Goal: Information Seeking & Learning: Learn about a topic

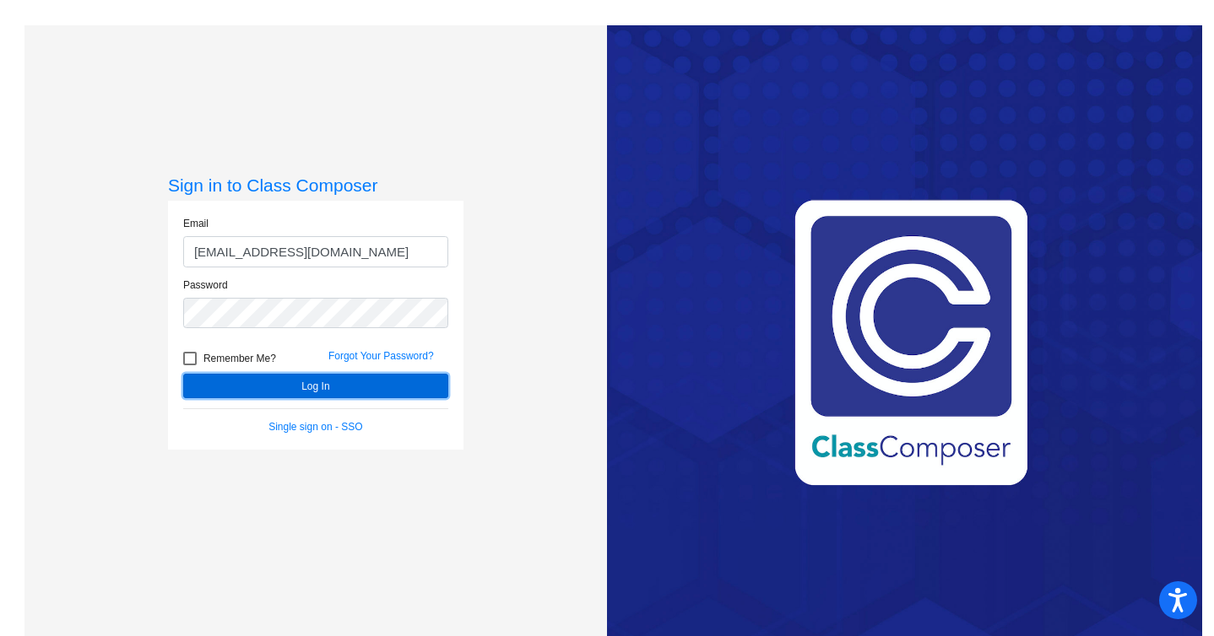
click at [300, 387] on button "Log In" at bounding box center [315, 386] width 265 height 24
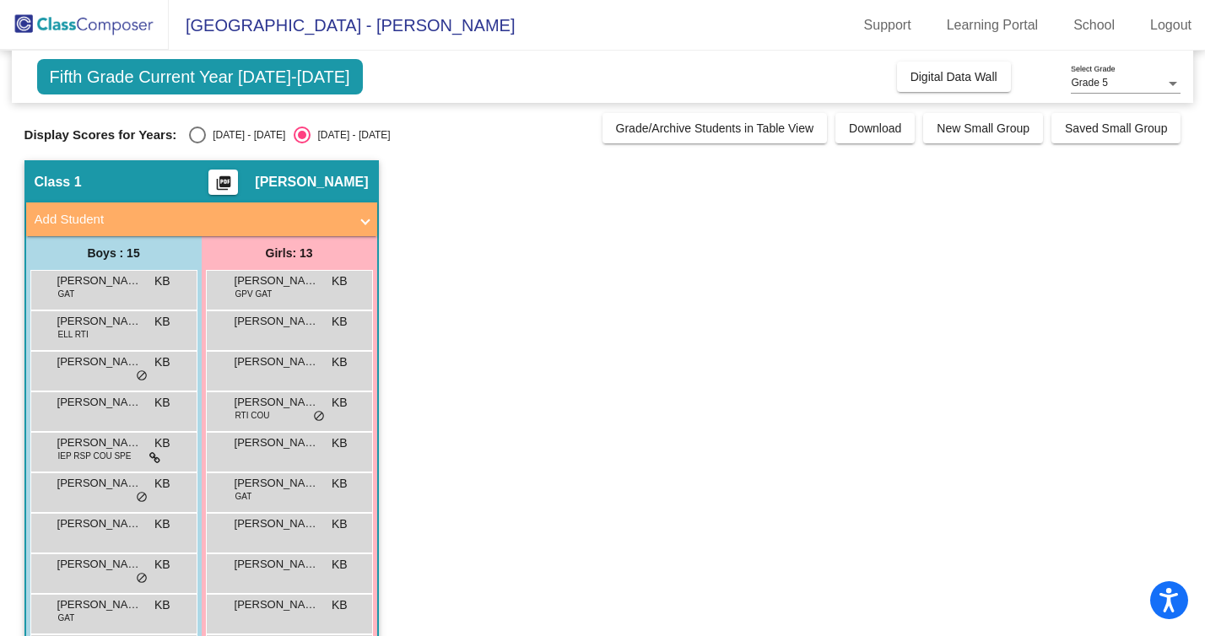
click at [199, 133] on div "Select an option" at bounding box center [197, 135] width 17 height 17
click at [198, 144] on input "[DATE] - [DATE]" at bounding box center [197, 144] width 1 height 1
radio input "true"
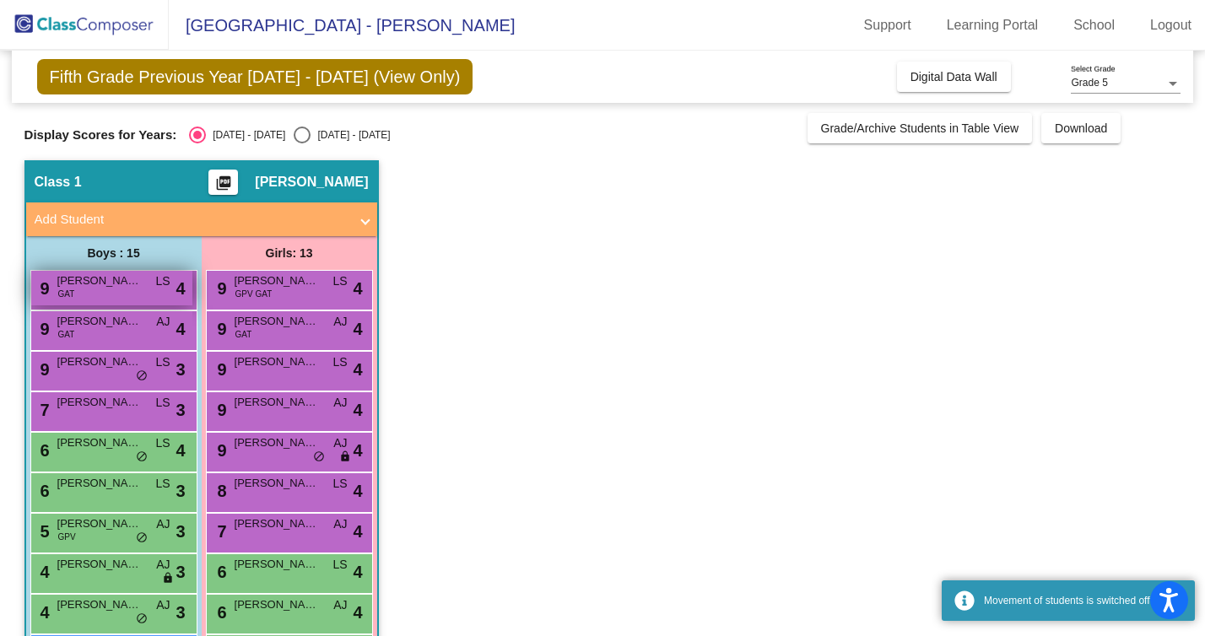
click at [114, 287] on span "[PERSON_NAME]" at bounding box center [99, 281] width 84 height 17
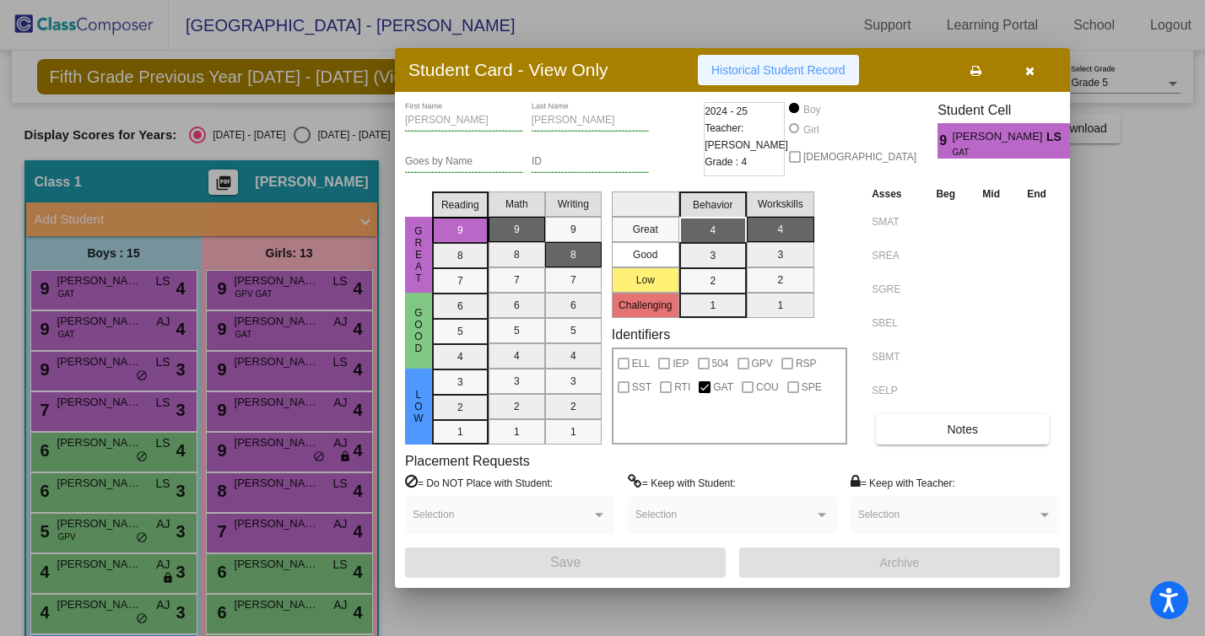
click at [763, 63] on span "Historical Student Record" at bounding box center [779, 70] width 134 height 14
click at [100, 318] on div at bounding box center [602, 318] width 1205 height 636
click at [100, 318] on span "[PERSON_NAME]" at bounding box center [99, 321] width 84 height 17
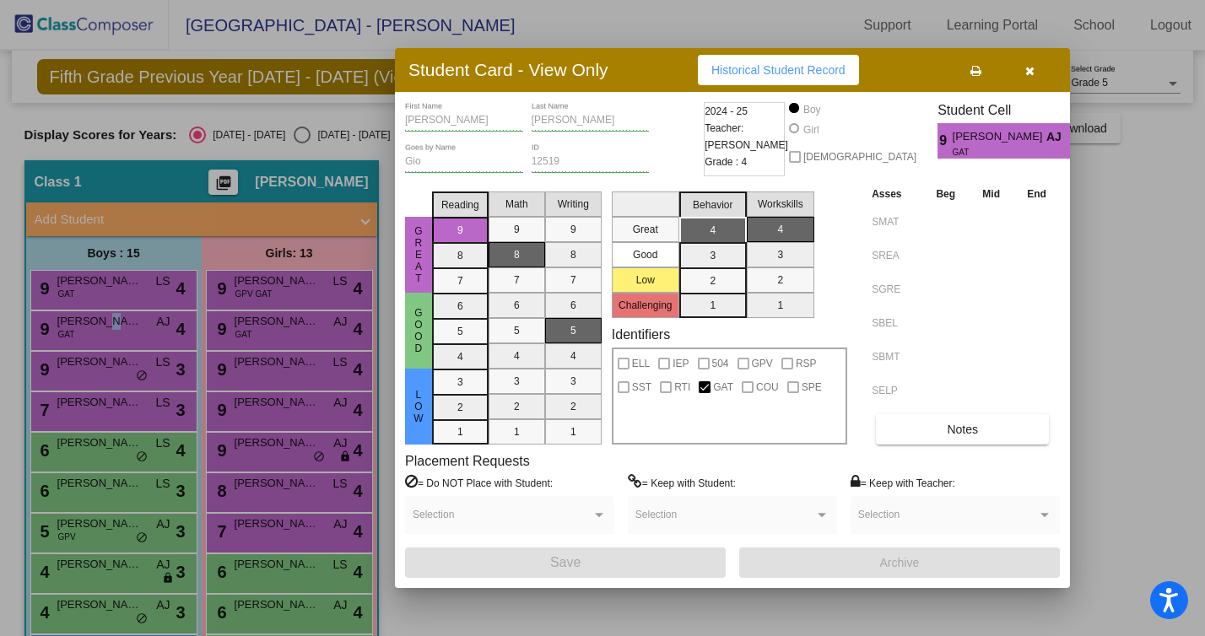
click at [100, 318] on div at bounding box center [602, 318] width 1205 height 636
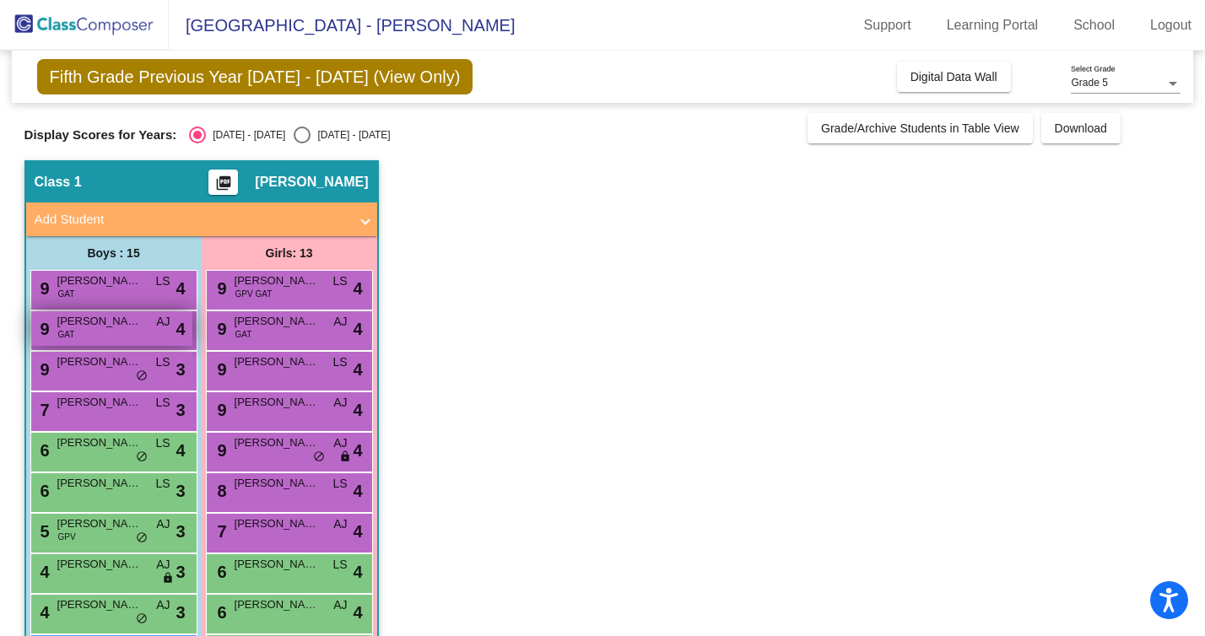
click at [133, 326] on span "[PERSON_NAME]" at bounding box center [99, 321] width 84 height 17
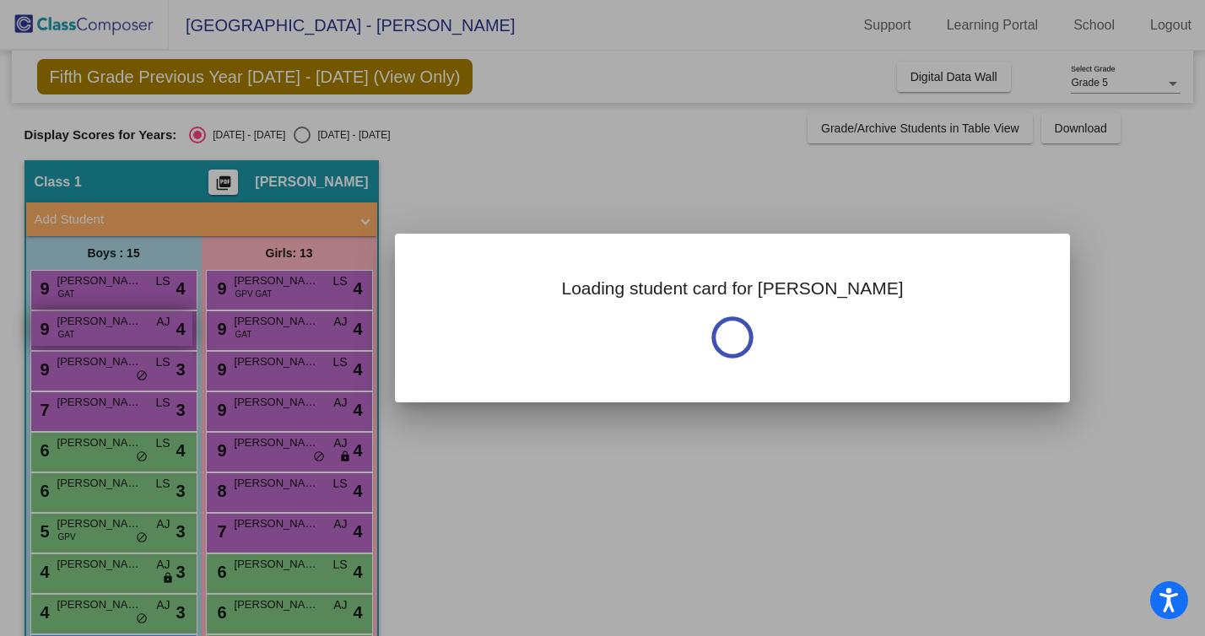
click at [133, 326] on div at bounding box center [602, 318] width 1205 height 636
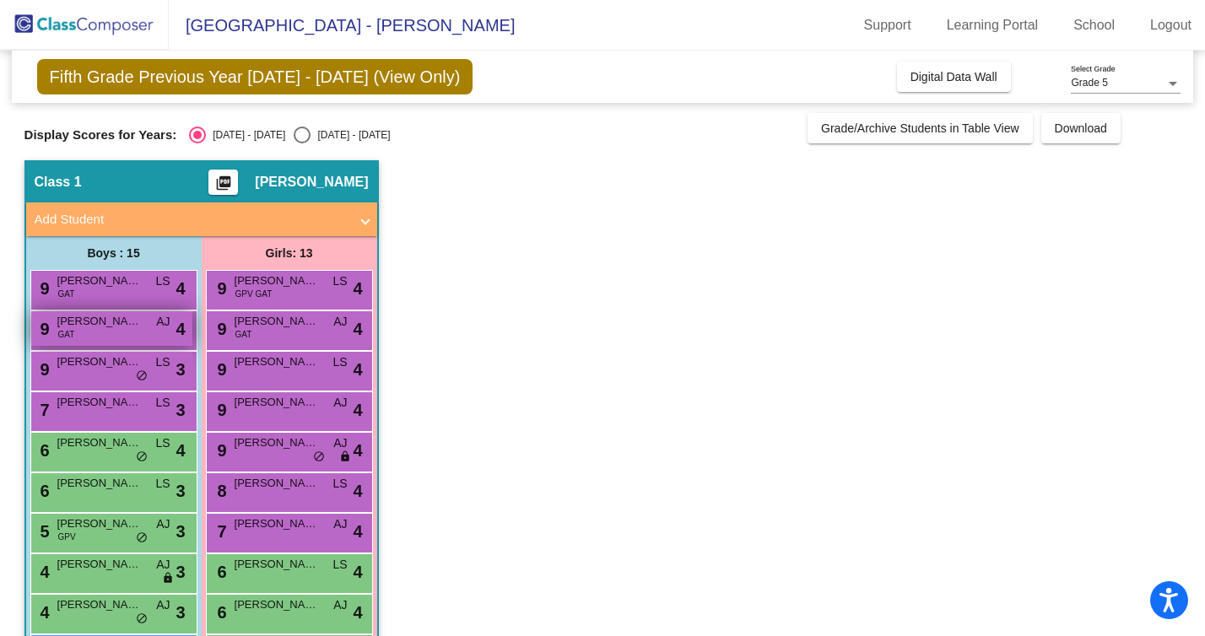
click at [144, 325] on div "9 [PERSON_NAME] GAT AJ lock do_not_disturb_alt 4" at bounding box center [111, 328] width 161 height 35
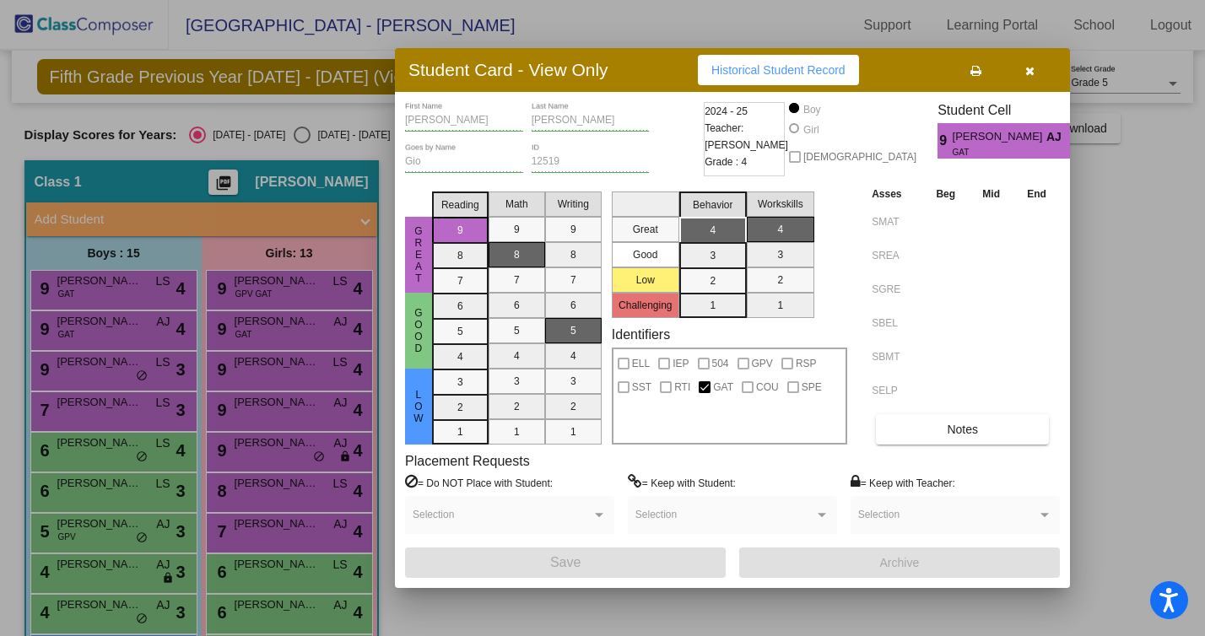
click at [773, 67] on span "Historical Student Record" at bounding box center [779, 70] width 134 height 14
click at [127, 372] on div at bounding box center [602, 318] width 1205 height 636
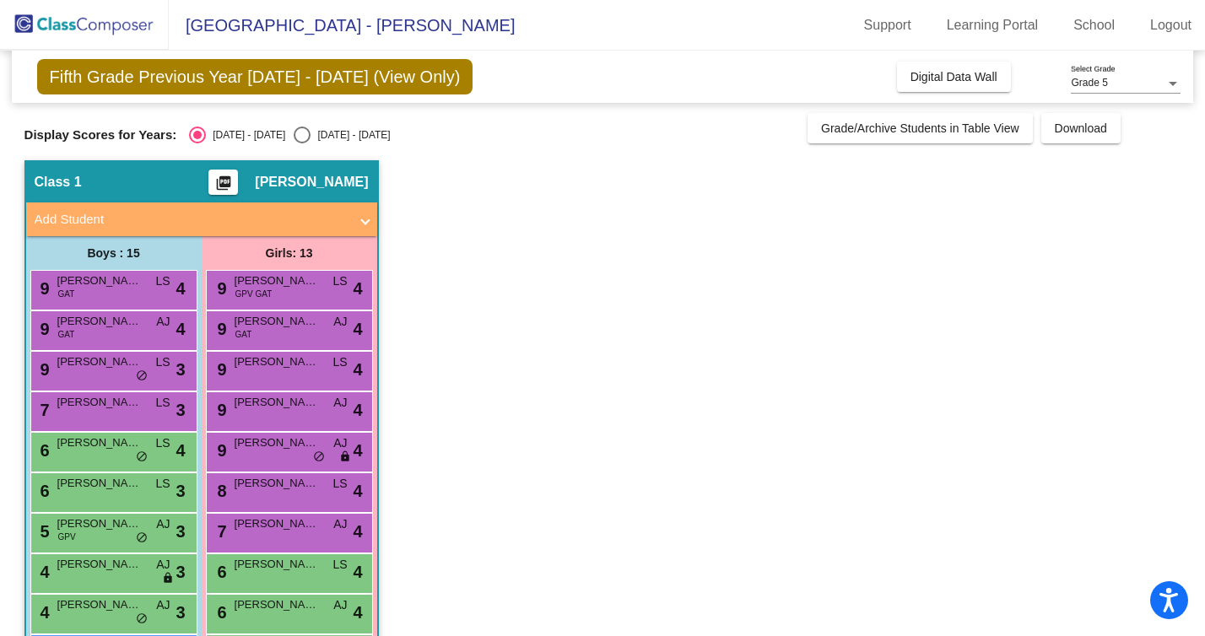
click at [127, 372] on div "9 Chase Hericourt LS lock do_not_disturb_alt 3" at bounding box center [111, 369] width 161 height 35
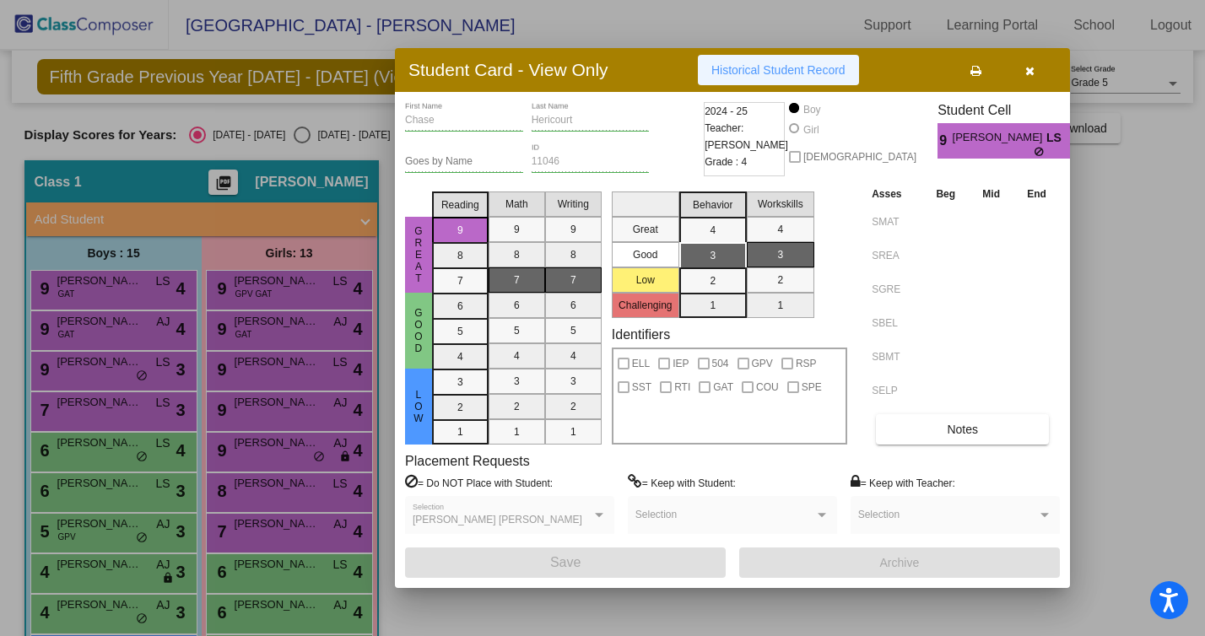
click at [808, 68] on span "Historical Student Record" at bounding box center [779, 70] width 134 height 14
click at [104, 409] on div at bounding box center [602, 318] width 1205 height 636
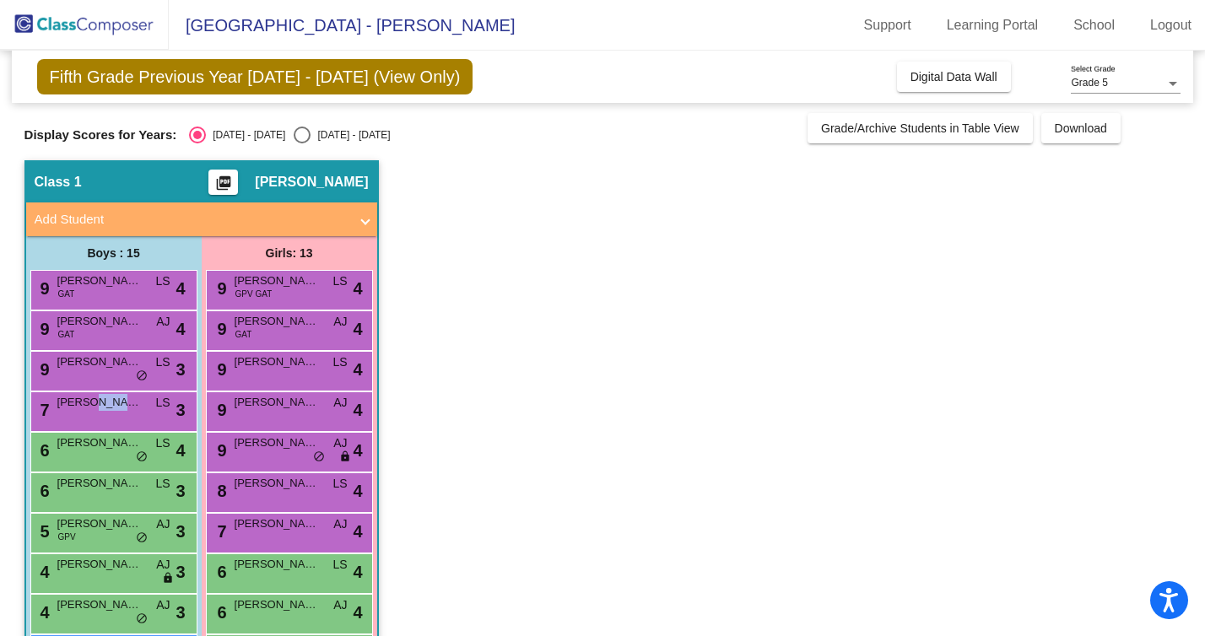
click at [104, 409] on span "[PERSON_NAME]" at bounding box center [99, 402] width 84 height 17
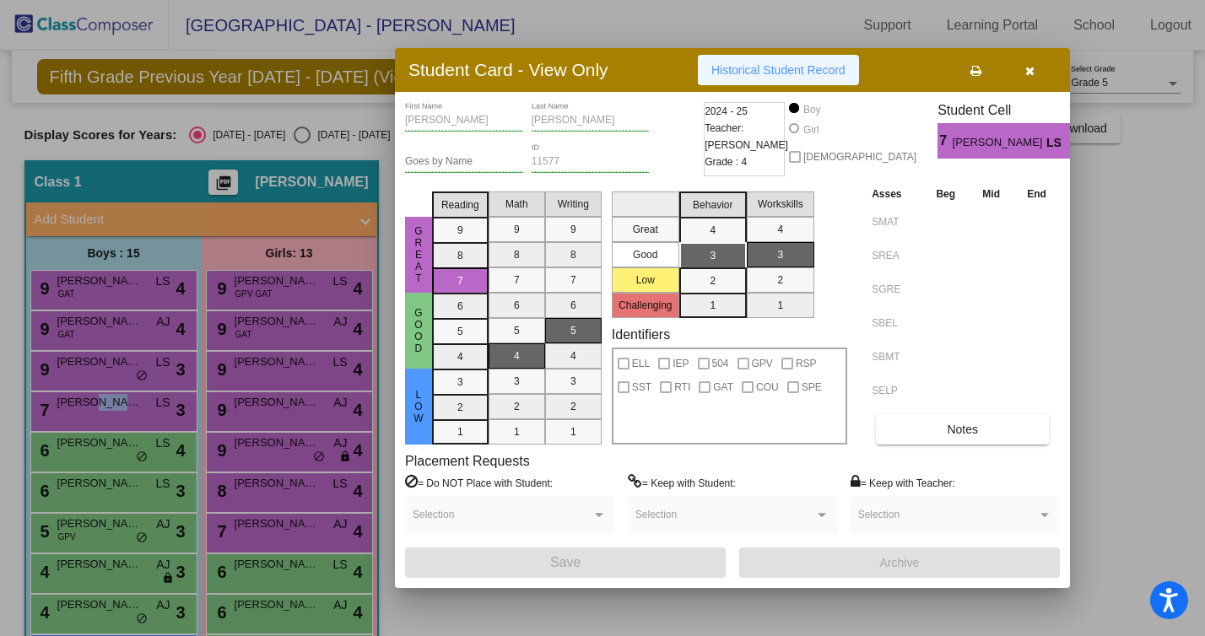
click at [764, 71] on span "Historical Student Record" at bounding box center [779, 70] width 134 height 14
click at [86, 452] on div at bounding box center [602, 318] width 1205 height 636
click at [86, 452] on div "6 [PERSON_NAME] LS lock do_not_disturb_alt 4" at bounding box center [111, 450] width 161 height 35
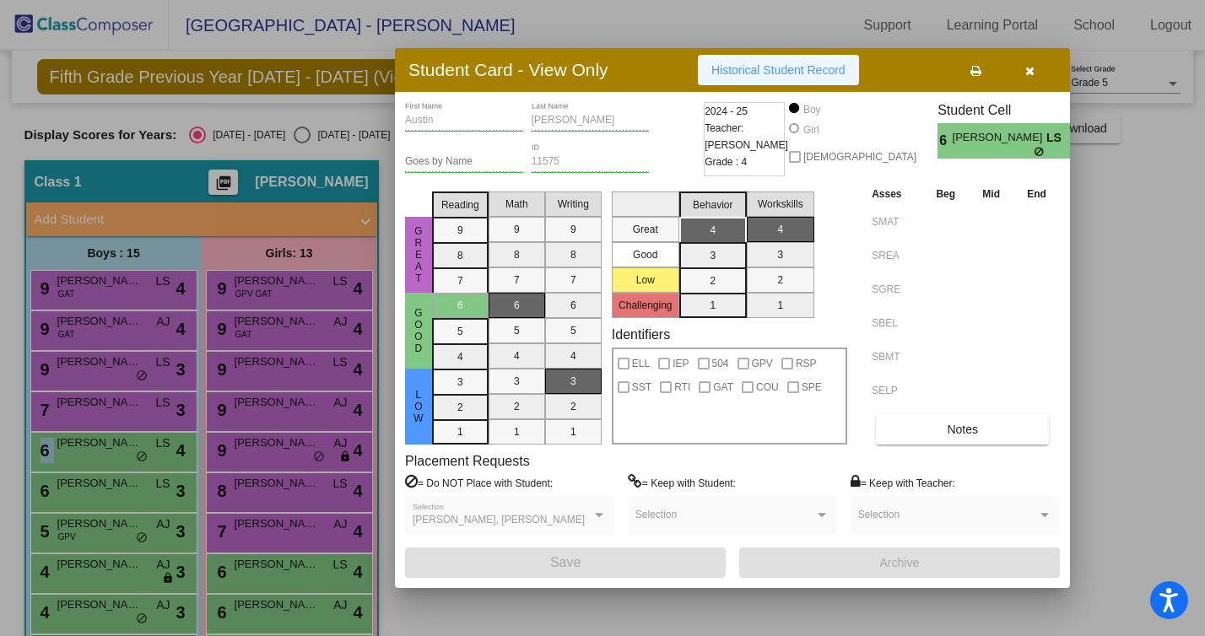
click at [750, 79] on button "Historical Student Record" at bounding box center [778, 70] width 161 height 30
click at [101, 506] on div at bounding box center [602, 318] width 1205 height 636
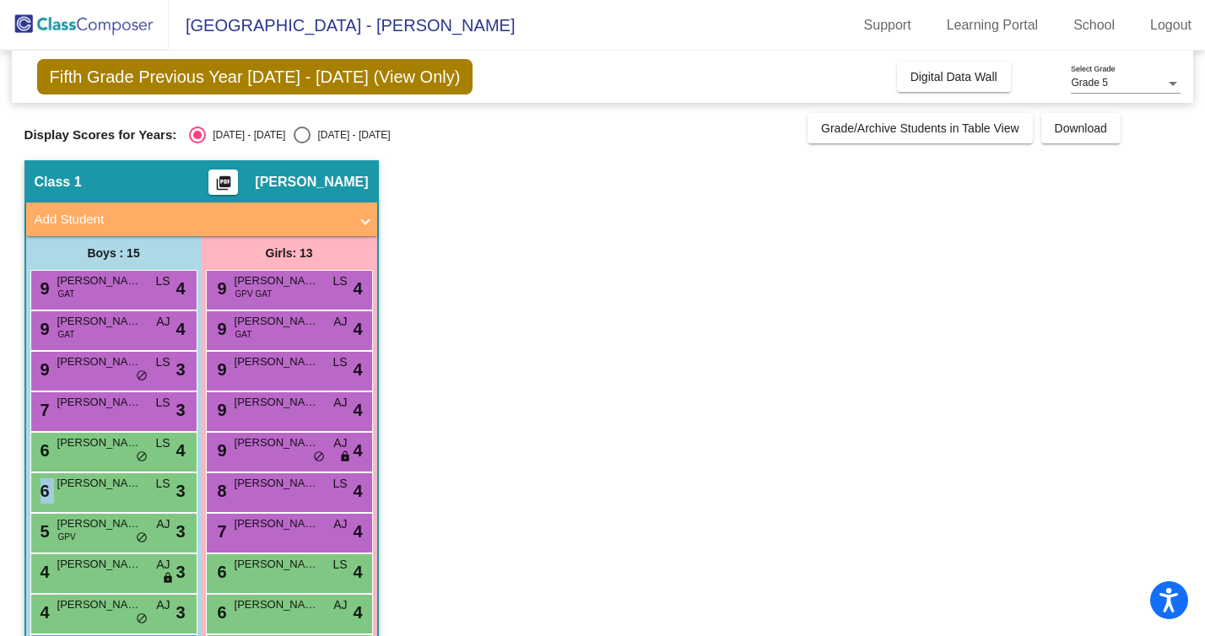
click at [101, 506] on div "6 [PERSON_NAME] LS lock do_not_disturb_alt 3" at bounding box center [111, 491] width 161 height 35
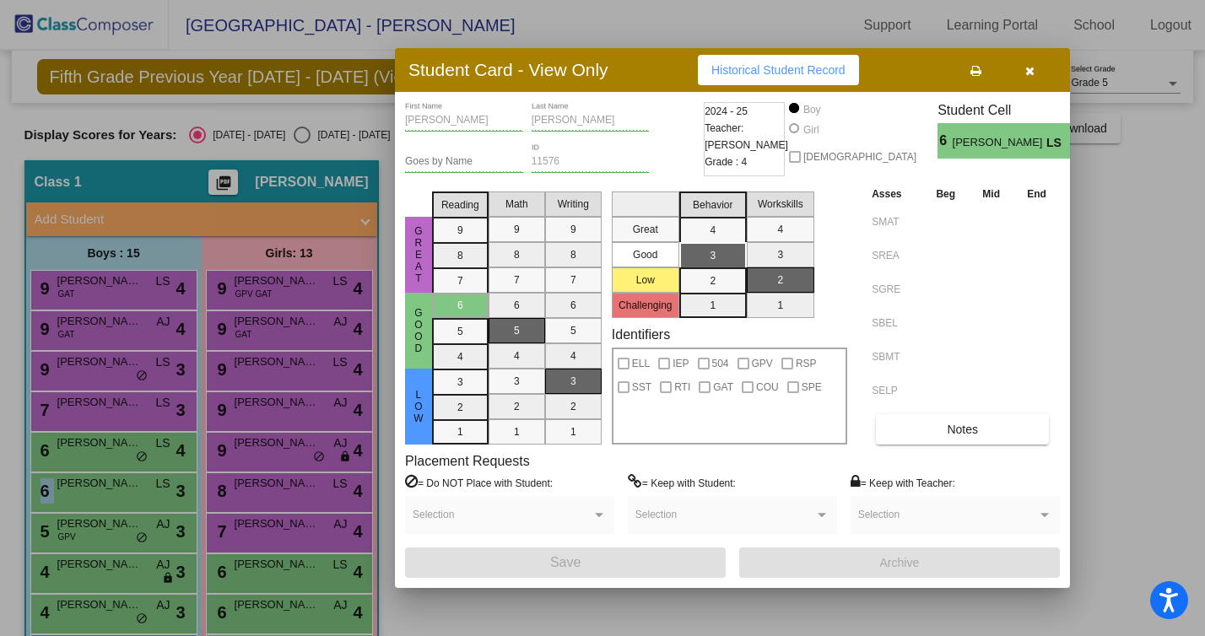
click at [728, 75] on span "Historical Student Record" at bounding box center [779, 70] width 134 height 14
click at [91, 499] on div at bounding box center [602, 318] width 1205 height 636
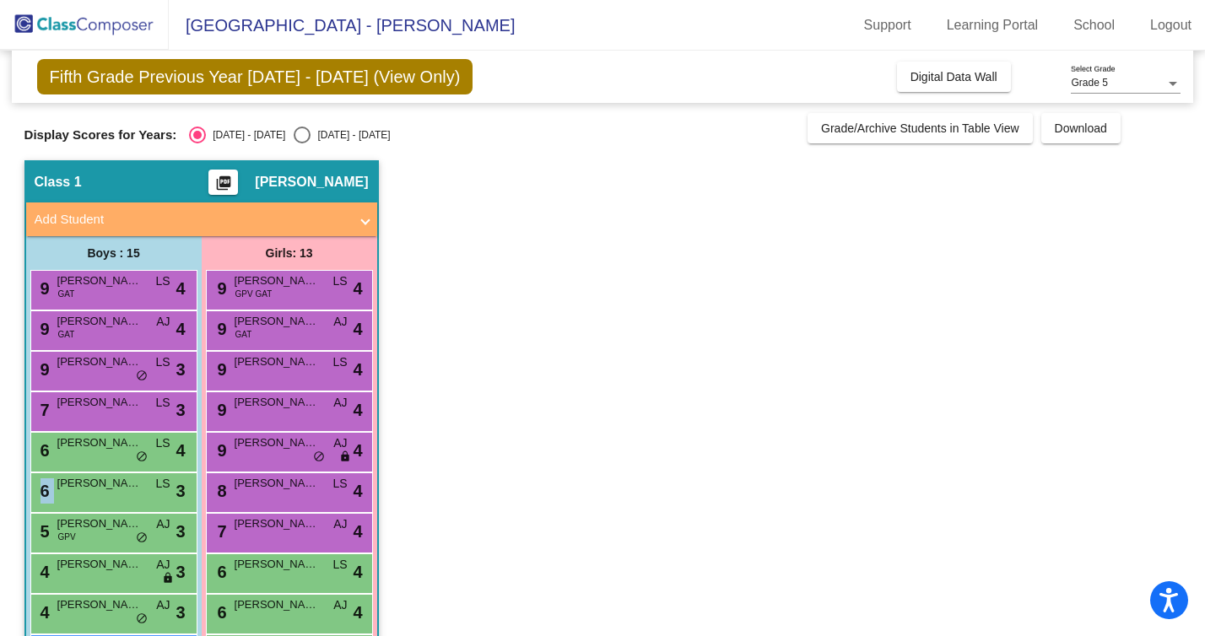
click at [91, 499] on div "6 [PERSON_NAME] LS lock do_not_disturb_alt 3" at bounding box center [111, 491] width 161 height 35
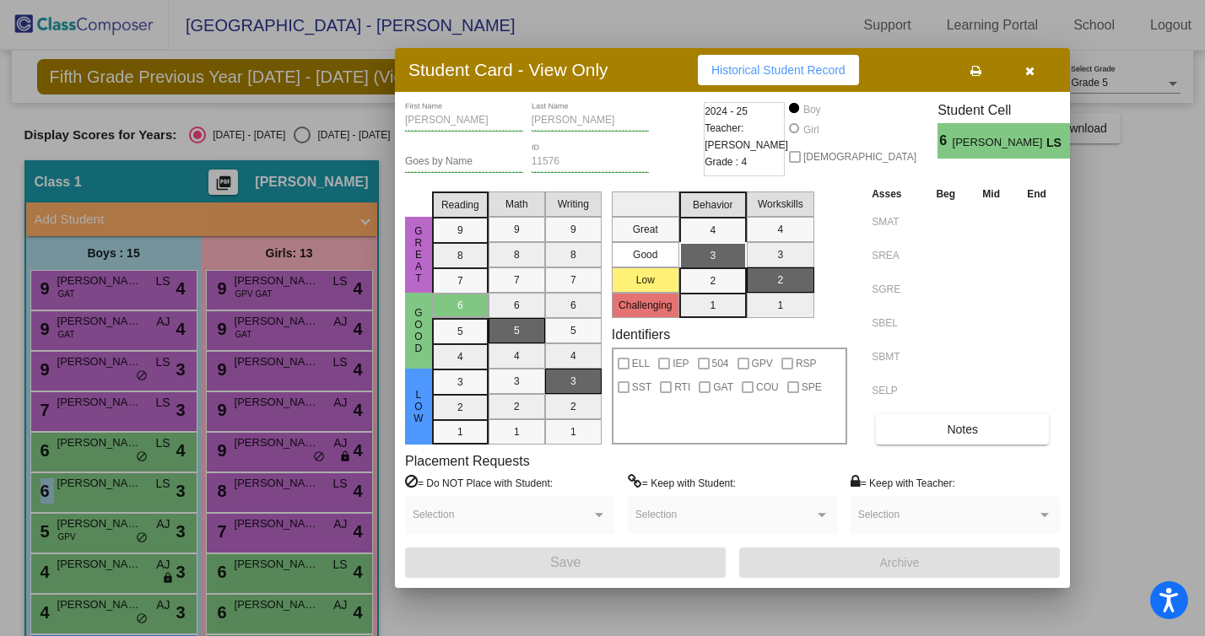
click at [782, 70] on span "Historical Student Record" at bounding box center [779, 70] width 134 height 14
click at [138, 322] on div at bounding box center [602, 318] width 1205 height 636
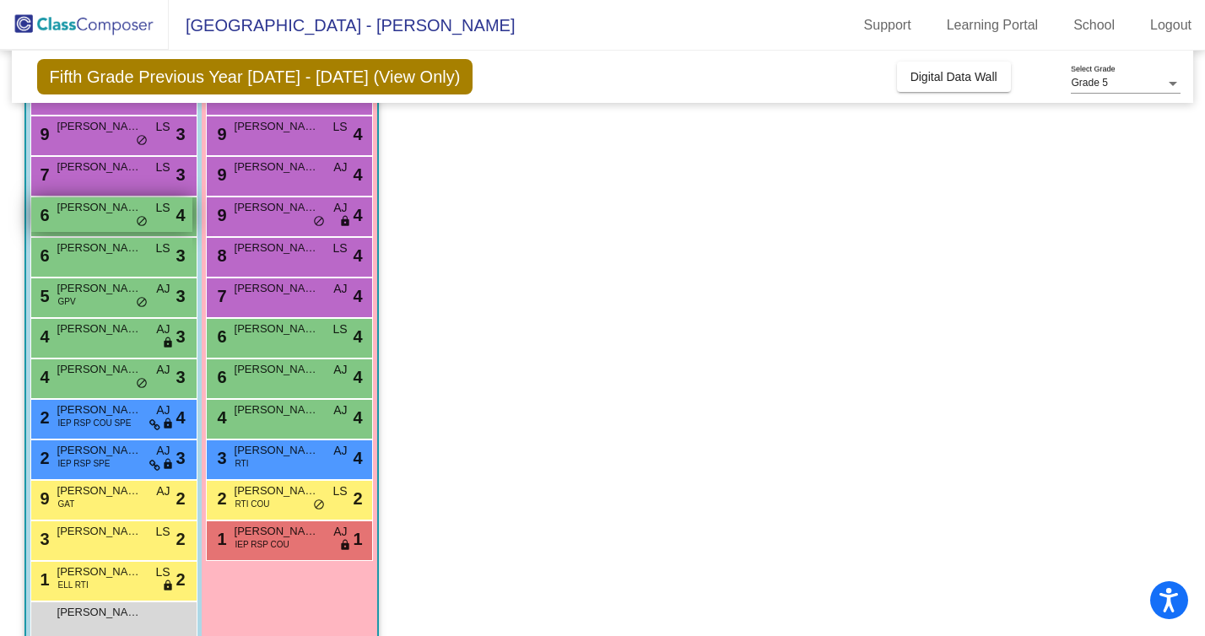
scroll to position [268, 0]
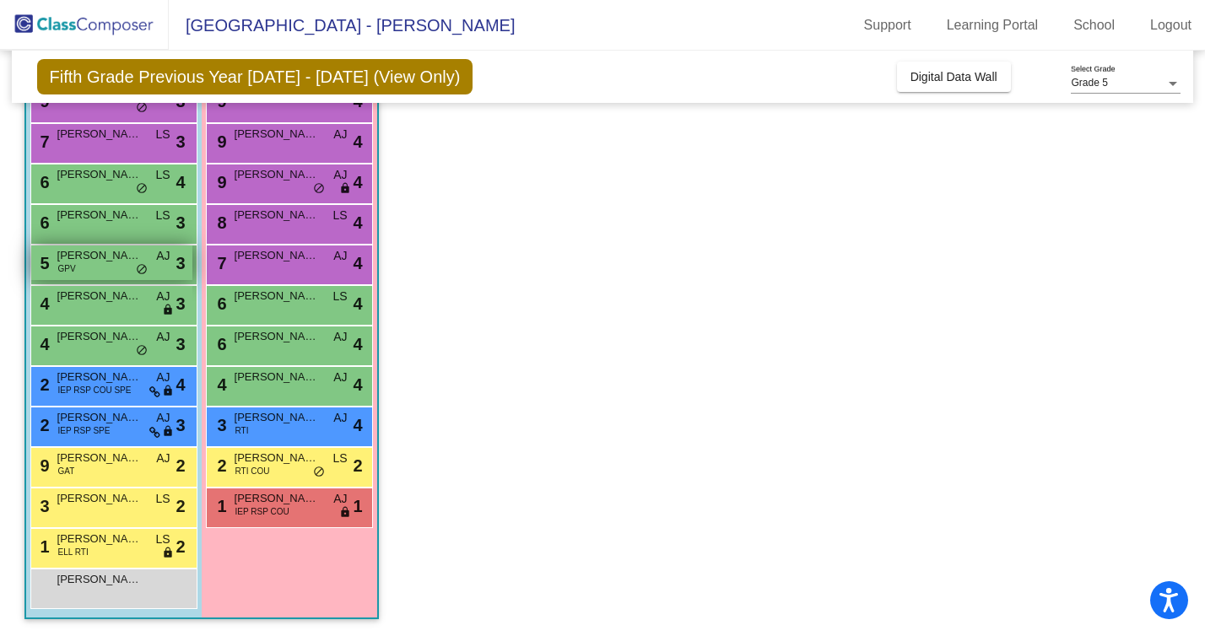
click at [103, 261] on span "[PERSON_NAME]" at bounding box center [99, 255] width 84 height 17
click at [95, 268] on div "5 [PERSON_NAME] GPV AJ lock do_not_disturb_alt 3" at bounding box center [111, 263] width 161 height 35
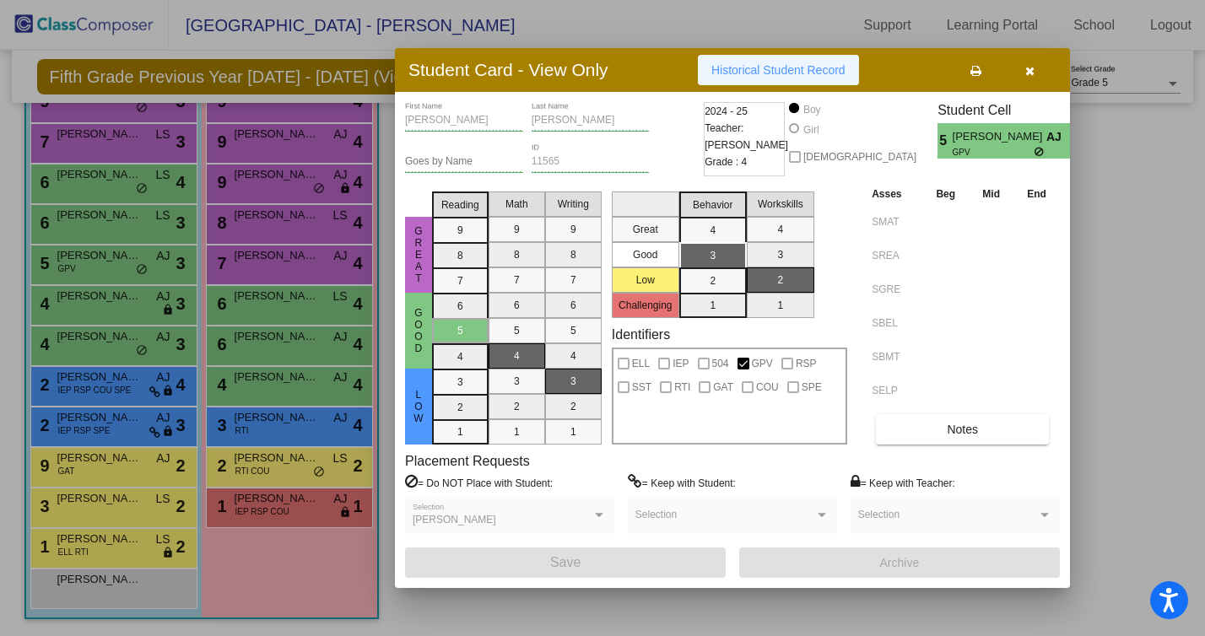
click at [786, 73] on span "Historical Student Record" at bounding box center [779, 70] width 134 height 14
click at [107, 311] on div at bounding box center [602, 318] width 1205 height 636
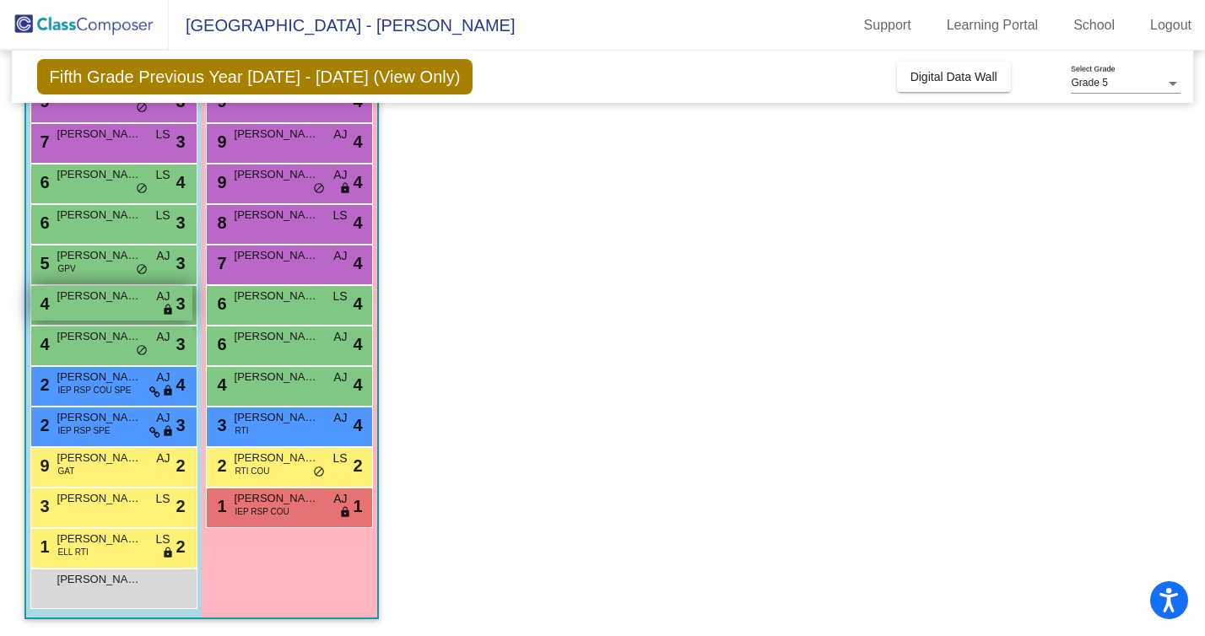
click at [100, 295] on span "[PERSON_NAME]" at bounding box center [99, 296] width 84 height 17
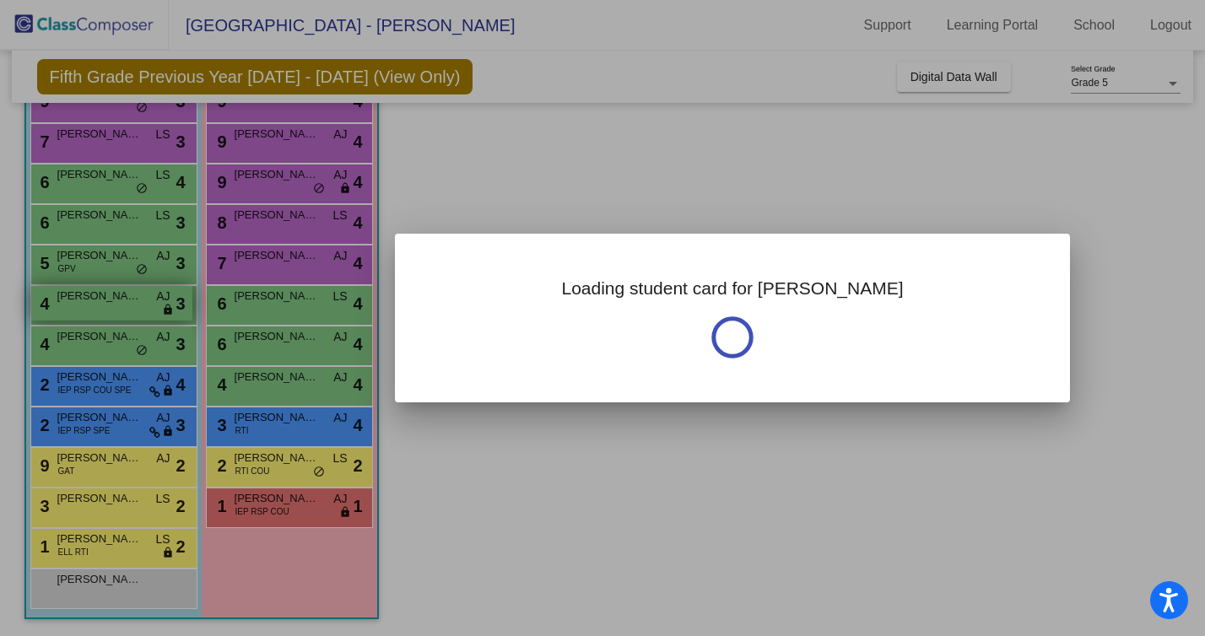
click at [100, 295] on div at bounding box center [602, 318] width 1205 height 636
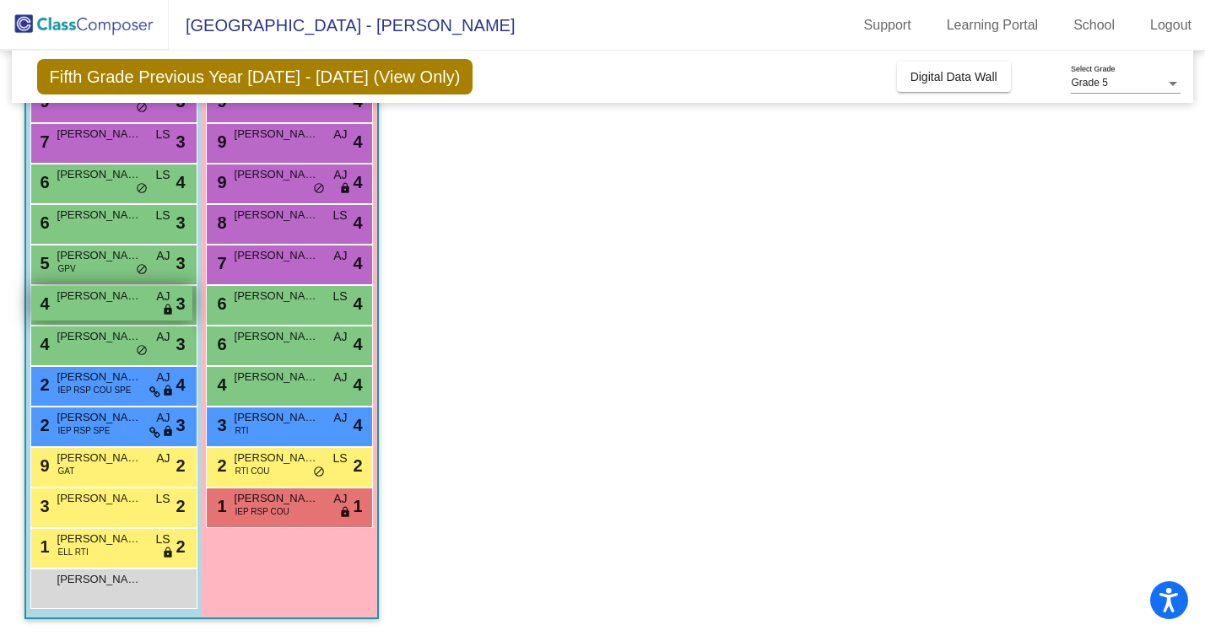
click at [99, 295] on span "[PERSON_NAME]" at bounding box center [99, 296] width 84 height 17
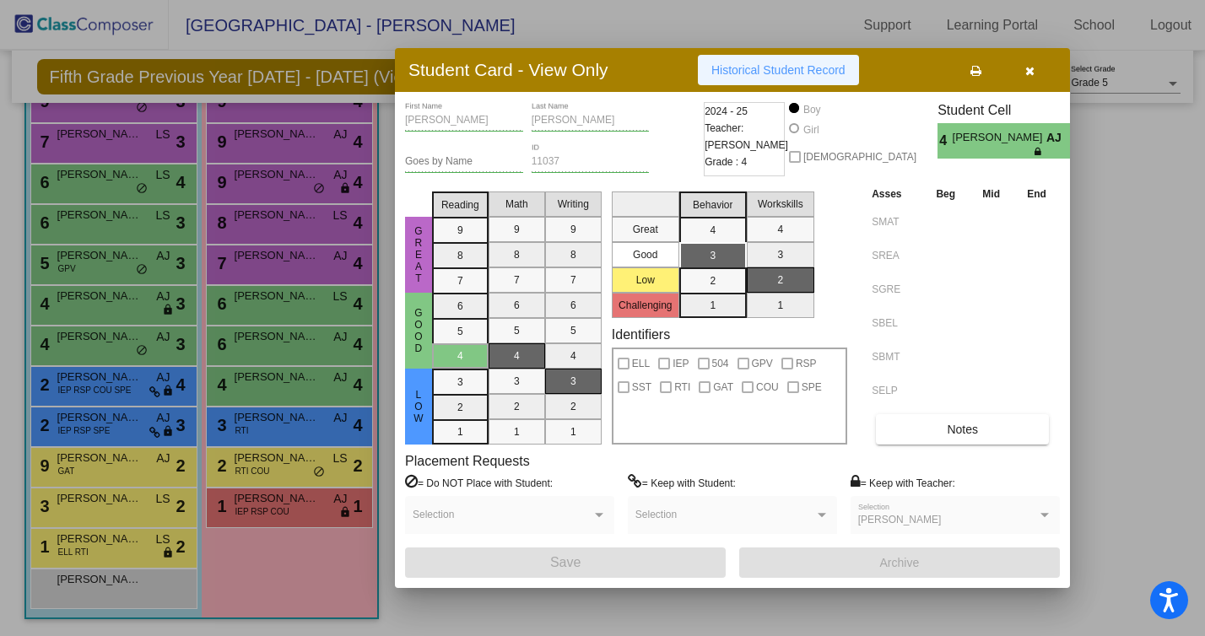
click at [789, 69] on span "Historical Student Record" at bounding box center [779, 70] width 134 height 14
click at [73, 347] on div at bounding box center [602, 318] width 1205 height 636
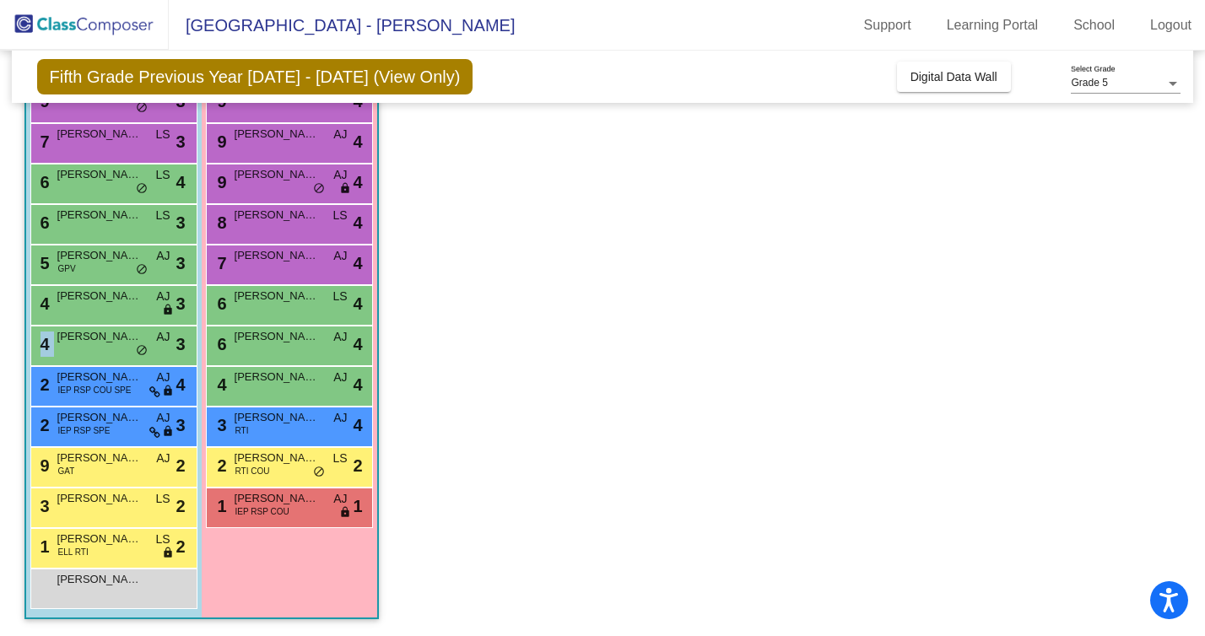
click at [73, 347] on div "4 [PERSON_NAME] AJ lock do_not_disturb_alt 3" at bounding box center [111, 344] width 161 height 35
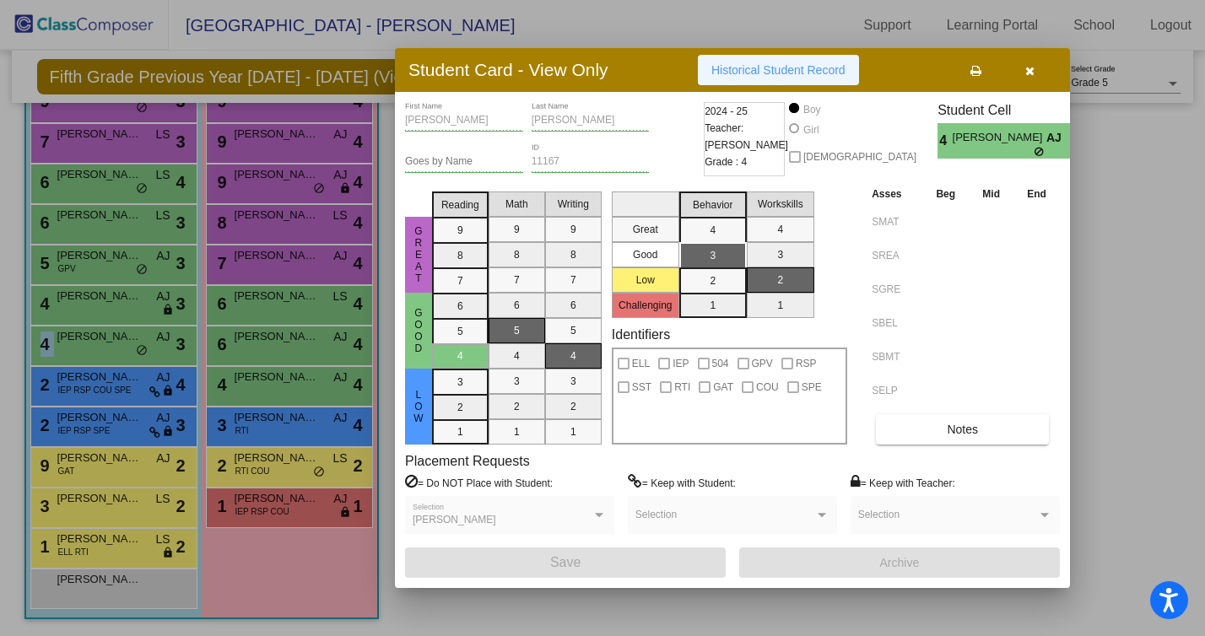
click at [746, 79] on button "Historical Student Record" at bounding box center [778, 70] width 161 height 30
click at [778, 73] on span "Historical Student Record" at bounding box center [779, 70] width 134 height 14
click at [117, 378] on div at bounding box center [602, 318] width 1205 height 636
click at [117, 378] on span "[PERSON_NAME]" at bounding box center [99, 377] width 84 height 17
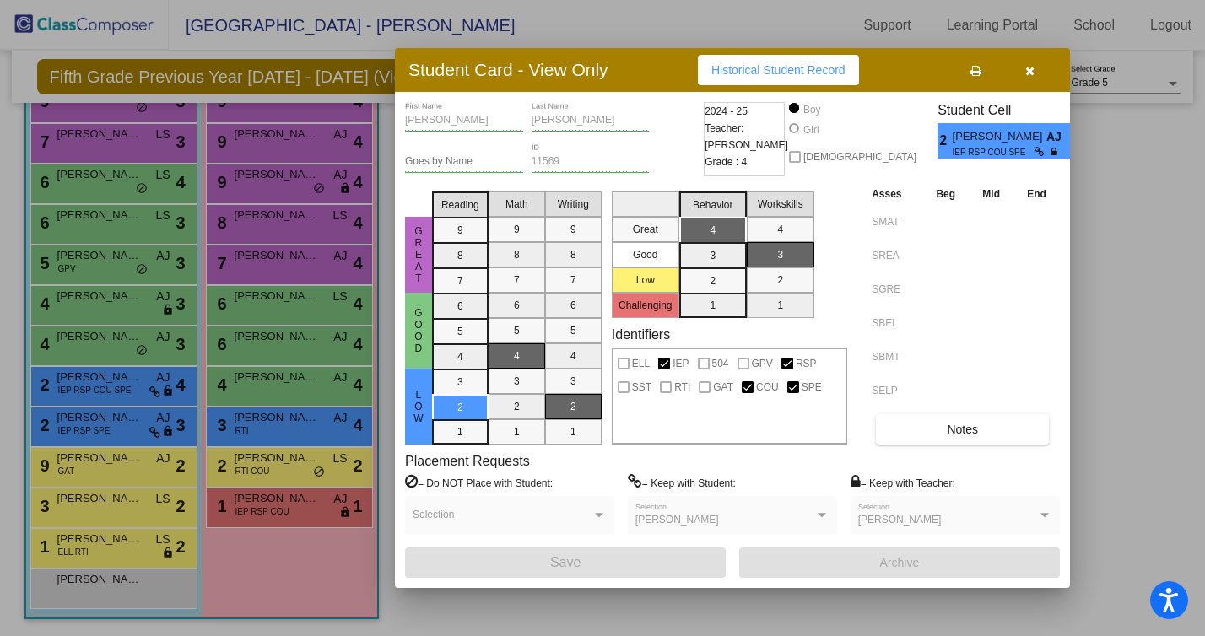
click at [761, 60] on button "Historical Student Record" at bounding box center [778, 70] width 161 height 30
click at [87, 382] on div at bounding box center [602, 318] width 1205 height 636
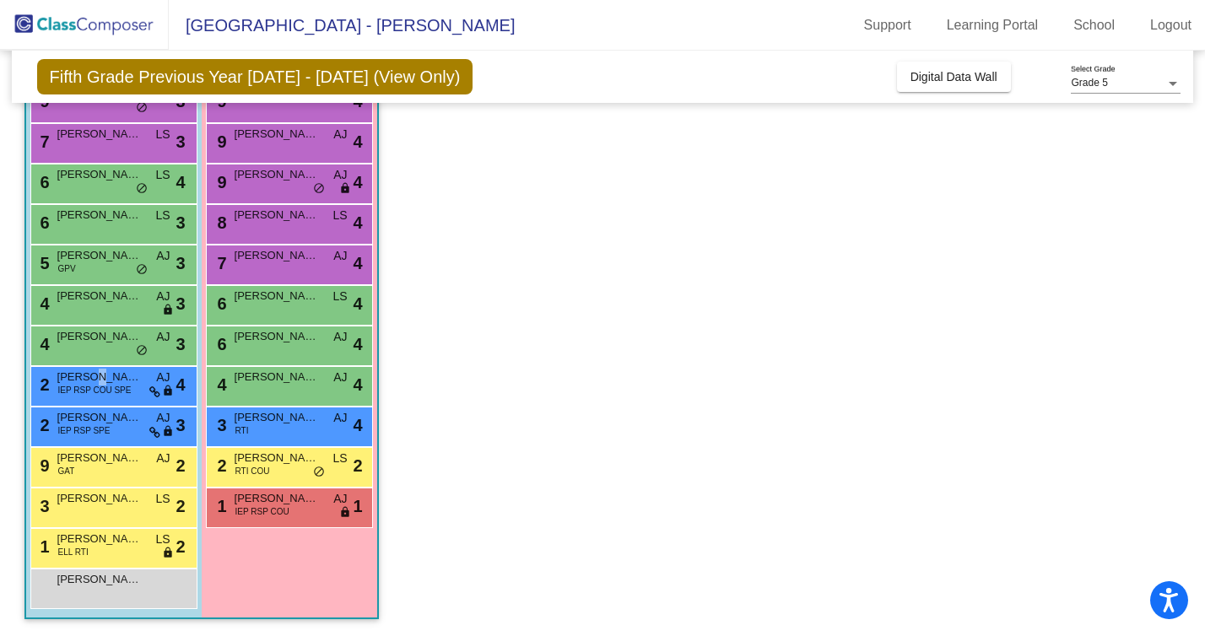
click at [87, 382] on span "[PERSON_NAME]" at bounding box center [99, 377] width 84 height 17
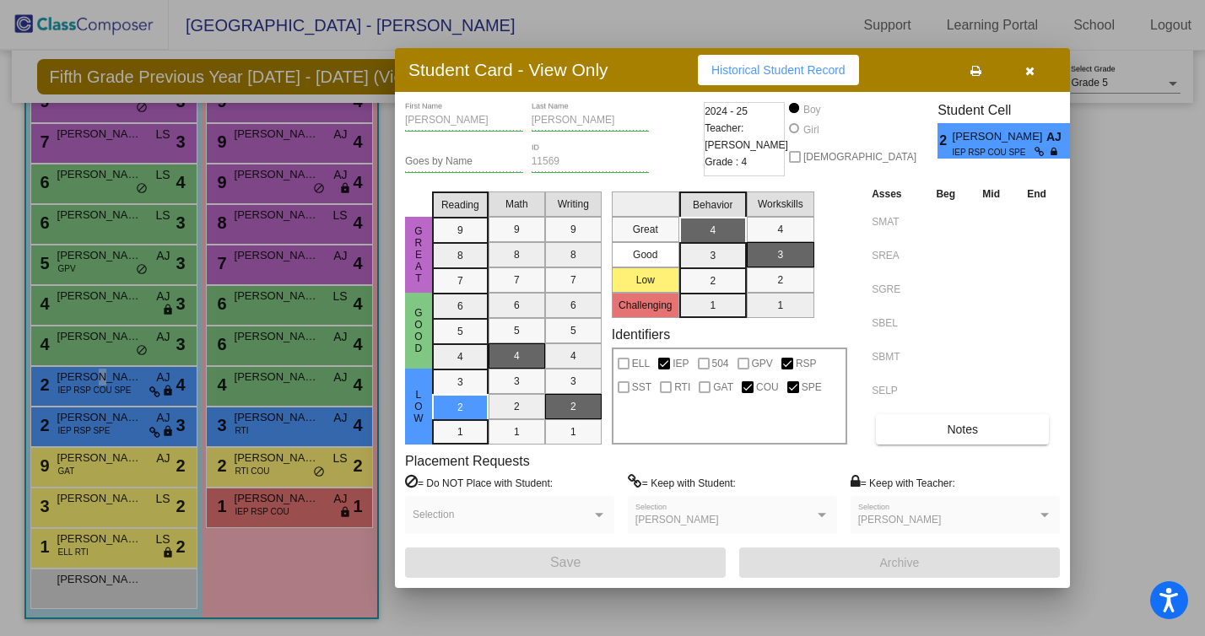
click at [734, 73] on span "Historical Student Record" at bounding box center [779, 70] width 134 height 14
click at [85, 448] on div at bounding box center [602, 318] width 1205 height 636
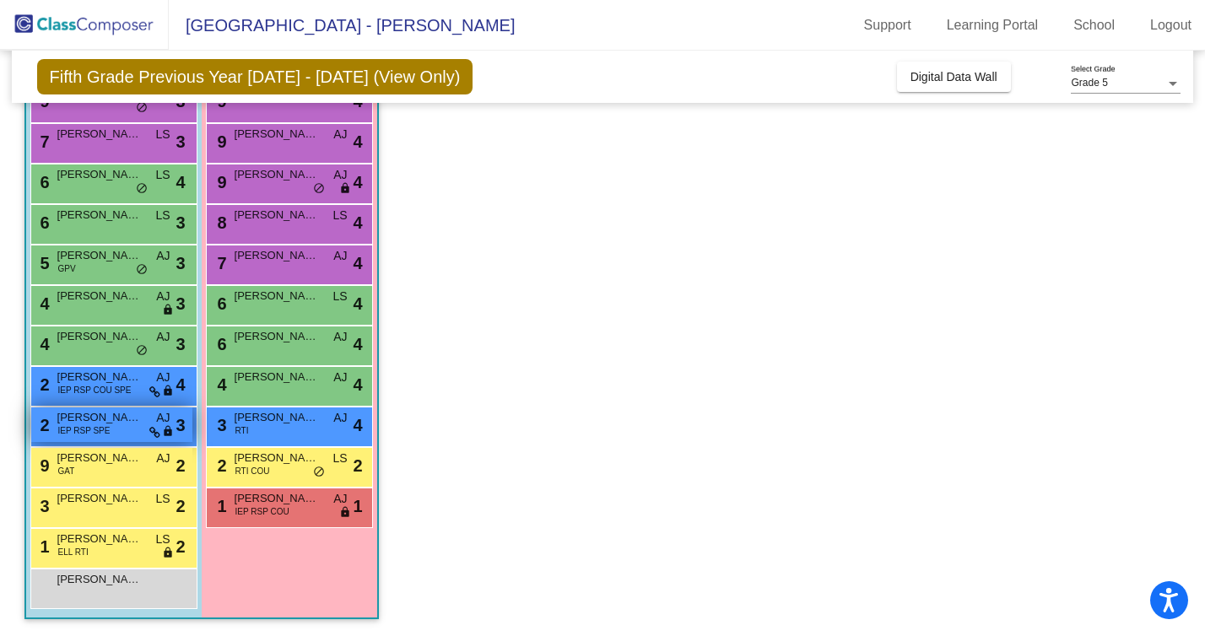
click at [89, 428] on span "IEP RSP SPE" at bounding box center [84, 431] width 52 height 13
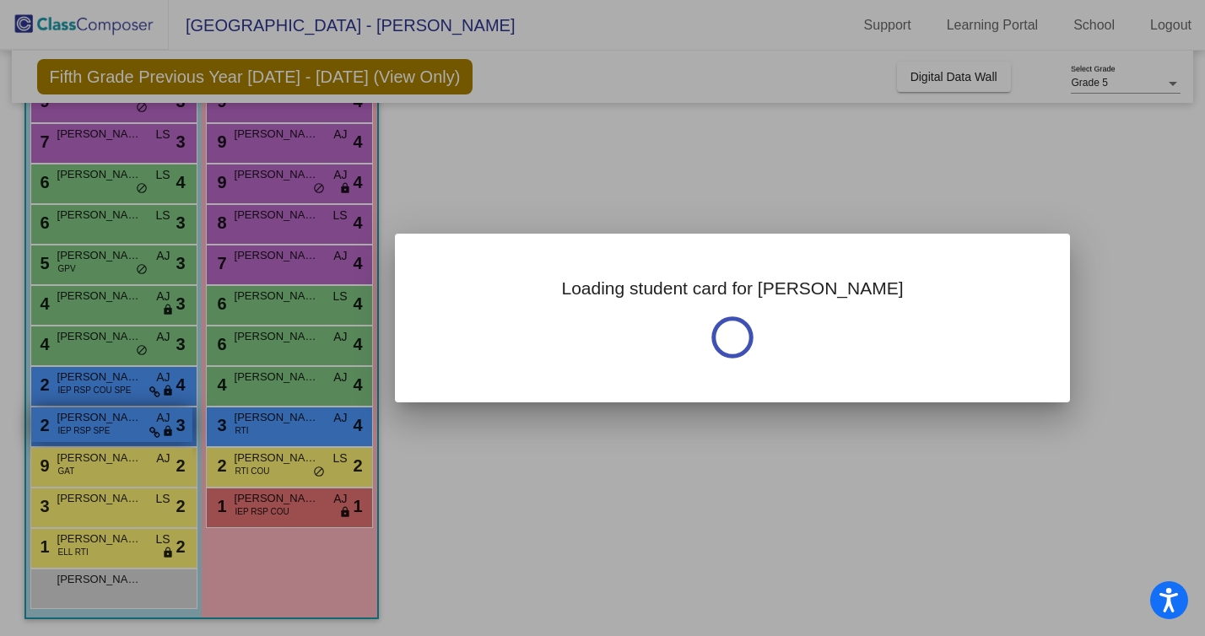
click at [89, 428] on div at bounding box center [602, 318] width 1205 height 636
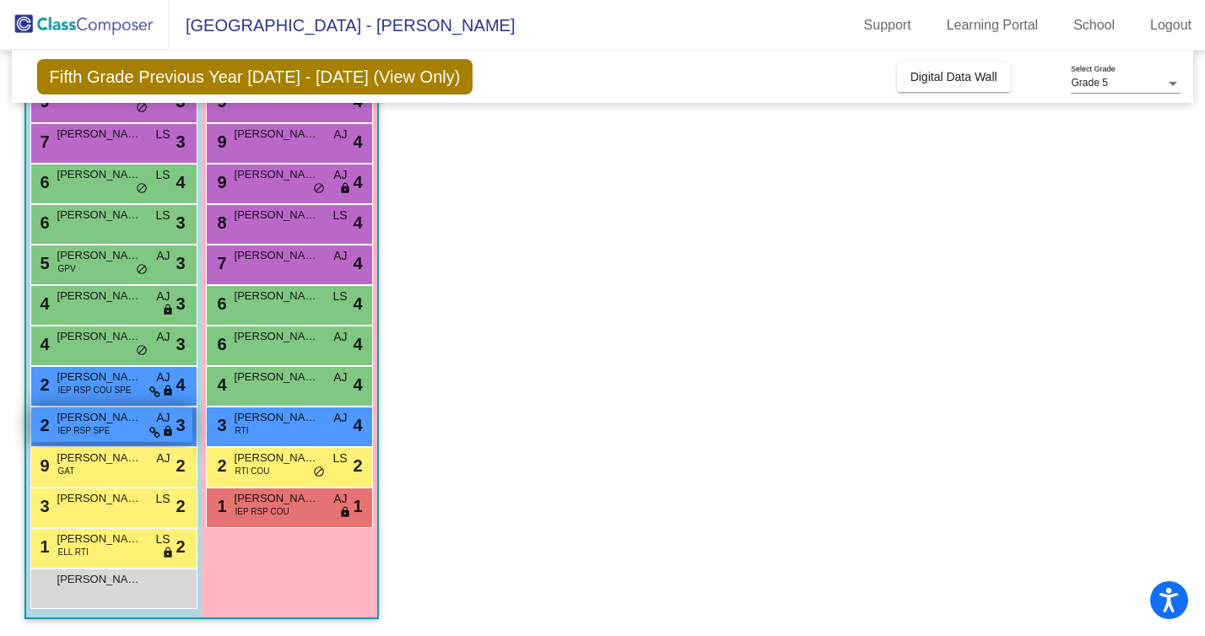
click at [112, 421] on span "[PERSON_NAME]" at bounding box center [99, 417] width 84 height 17
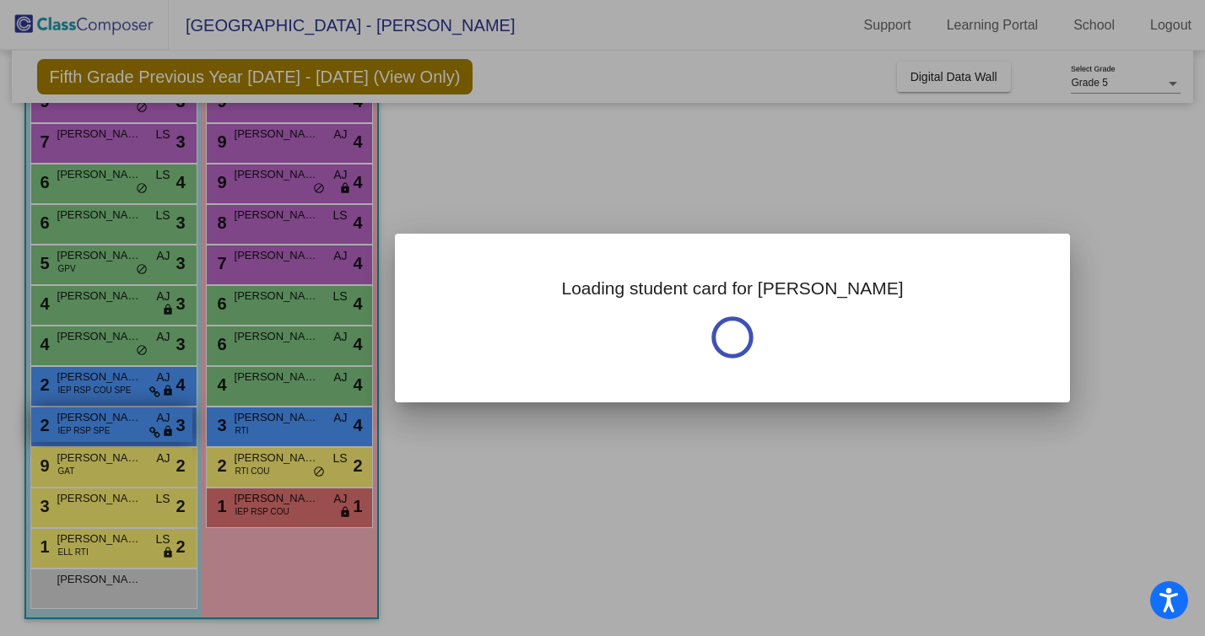
click at [112, 421] on div at bounding box center [602, 318] width 1205 height 636
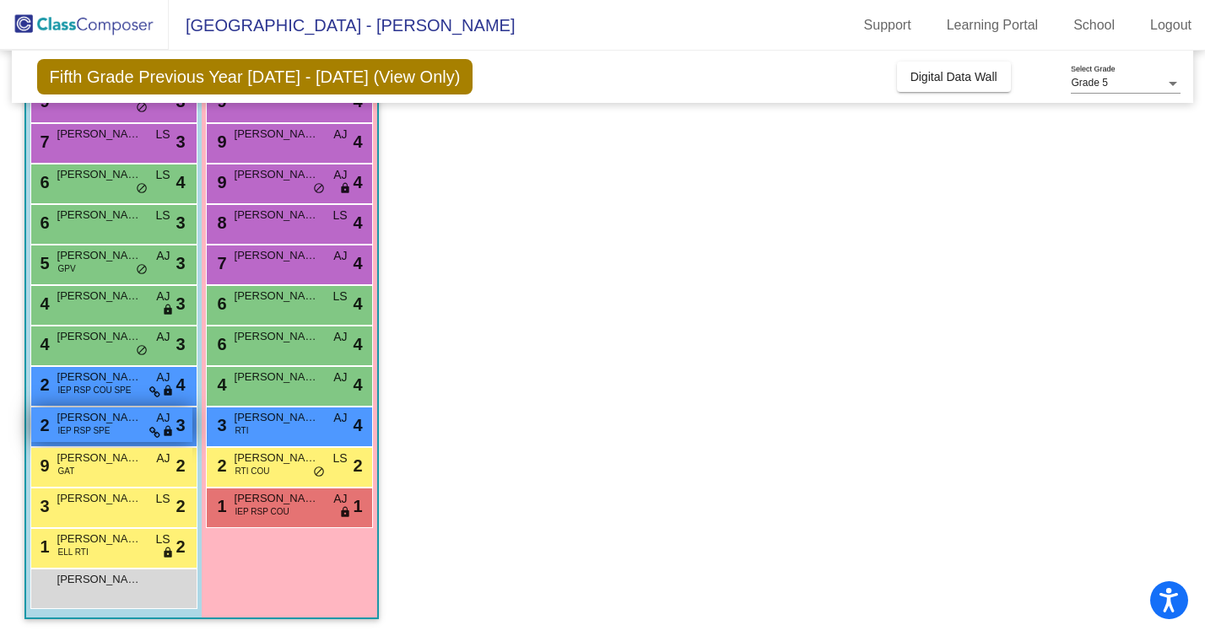
click at [98, 431] on span "IEP RSP SPE" at bounding box center [84, 431] width 52 height 13
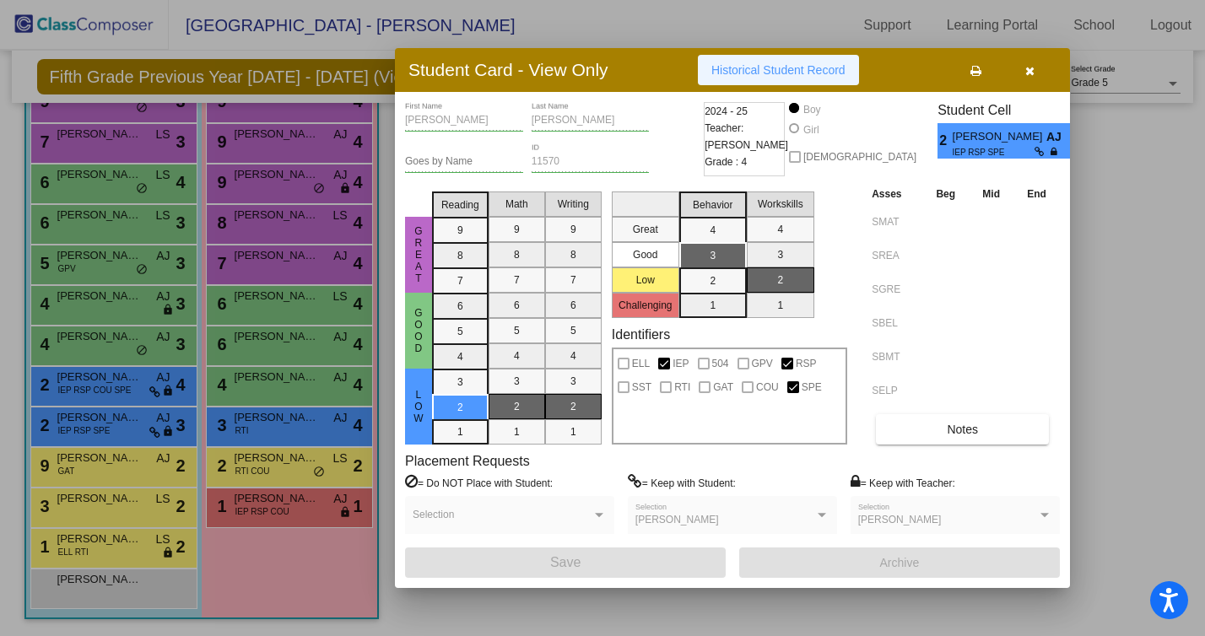
click at [792, 72] on span "Historical Student Record" at bounding box center [779, 70] width 134 height 14
click at [104, 461] on div at bounding box center [602, 318] width 1205 height 636
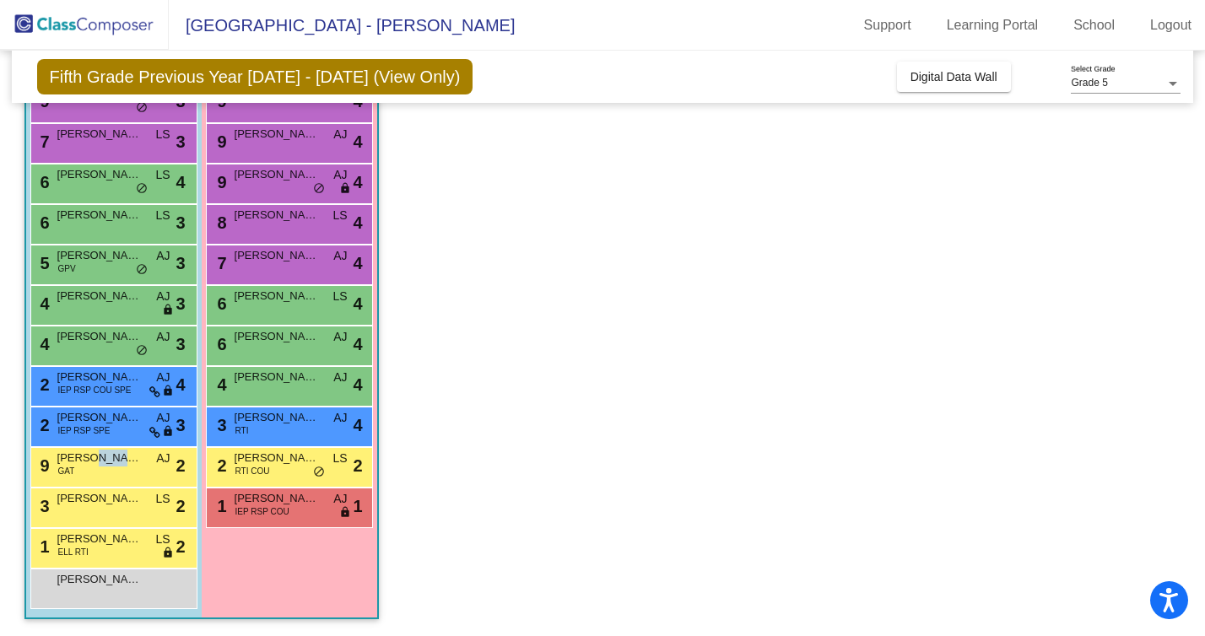
click at [104, 461] on span "[PERSON_NAME]" at bounding box center [99, 458] width 84 height 17
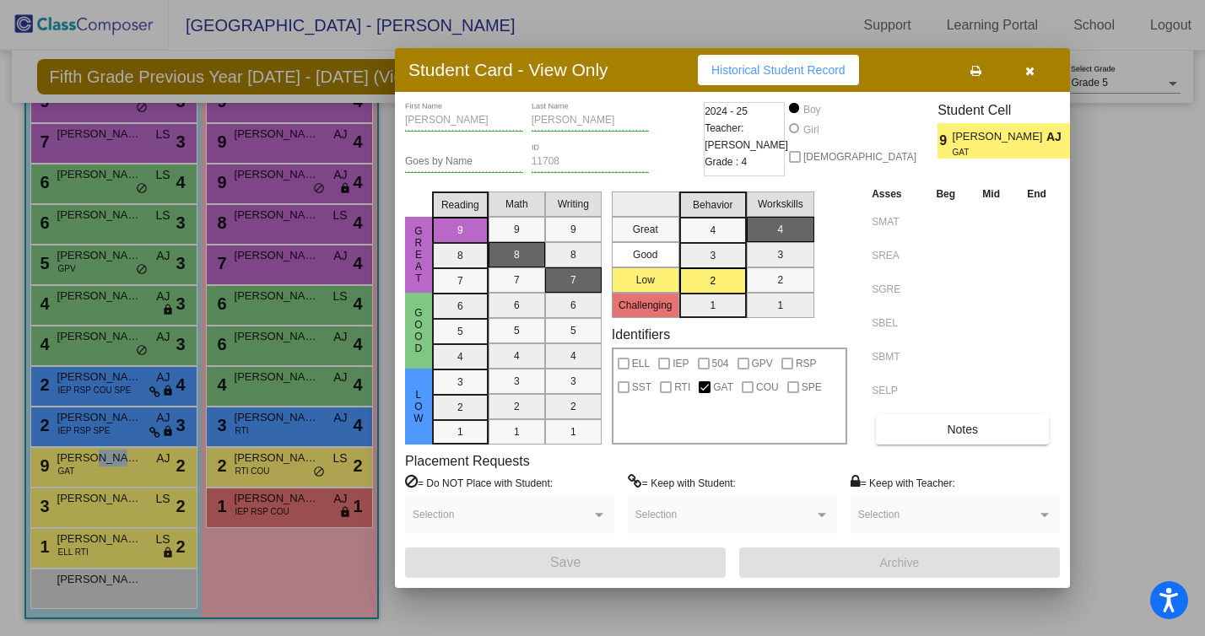
click at [766, 77] on button "Historical Student Record" at bounding box center [778, 70] width 161 height 30
click at [80, 511] on div at bounding box center [602, 318] width 1205 height 636
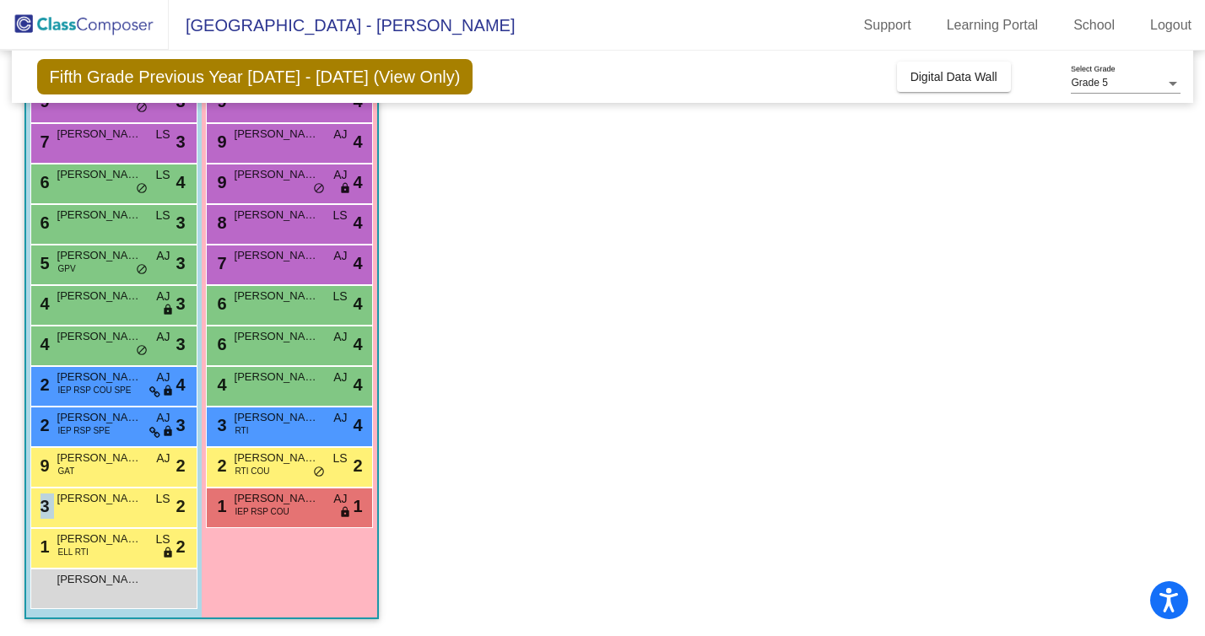
click at [80, 511] on div "3 [PERSON_NAME] LS lock do_not_disturb_alt 2" at bounding box center [111, 506] width 161 height 35
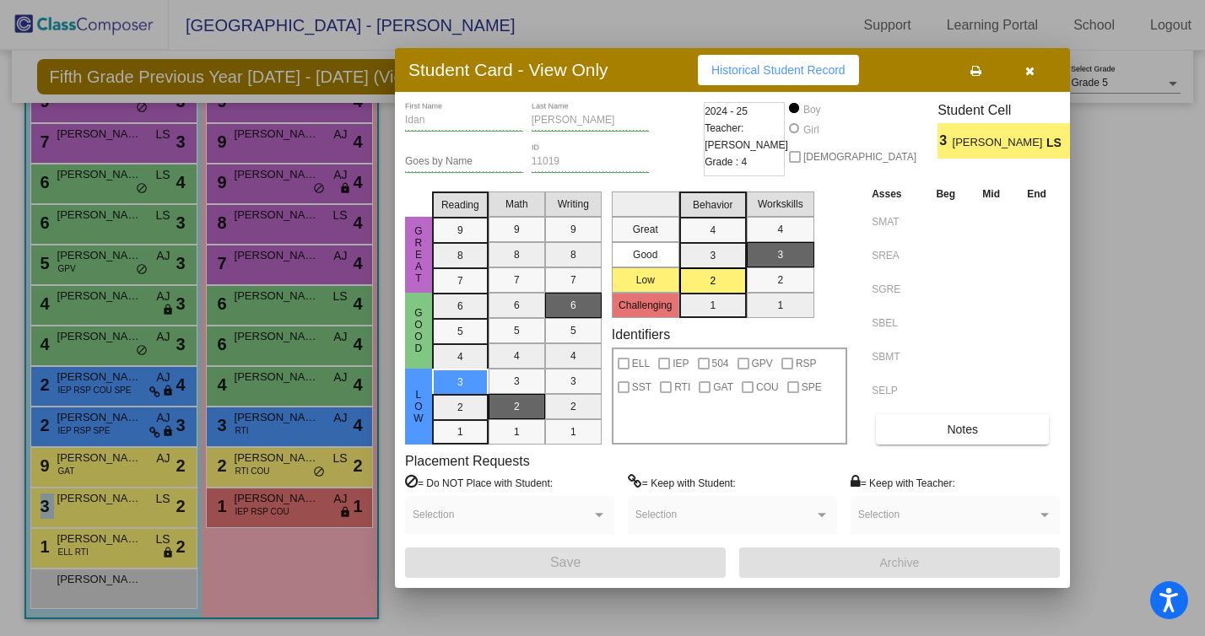
click at [760, 70] on span "Historical Student Record" at bounding box center [779, 70] width 134 height 14
click at [107, 550] on div at bounding box center [602, 318] width 1205 height 636
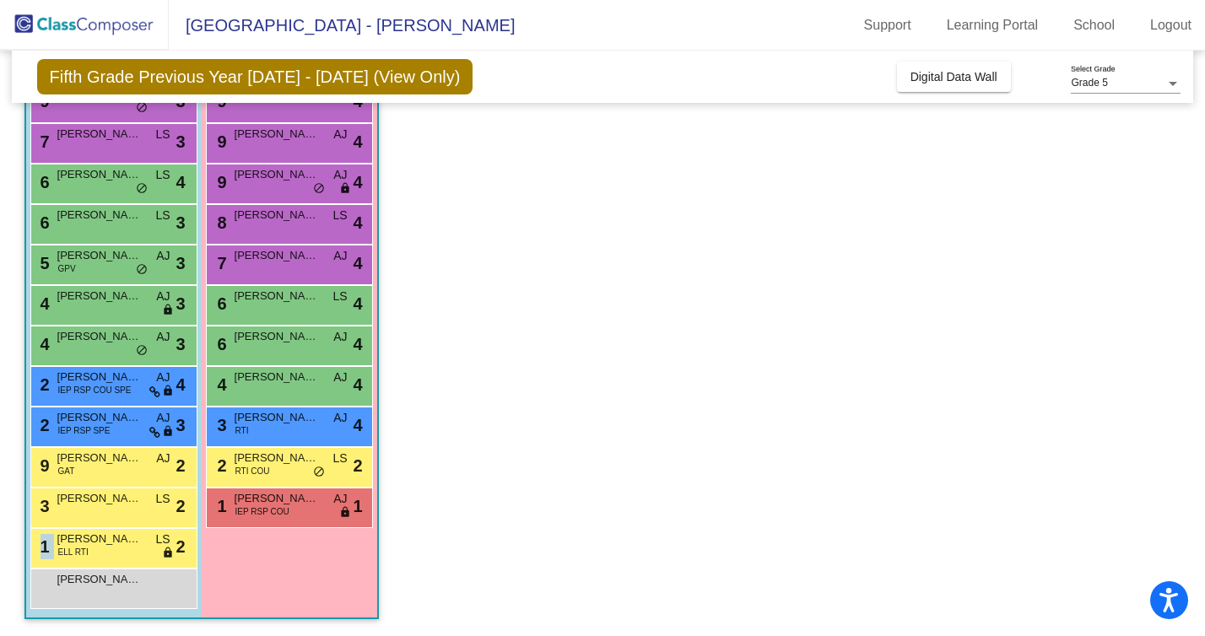
click at [107, 550] on div "1 [PERSON_NAME] ELL RTI LS lock do_not_disturb_alt 2" at bounding box center [111, 546] width 161 height 35
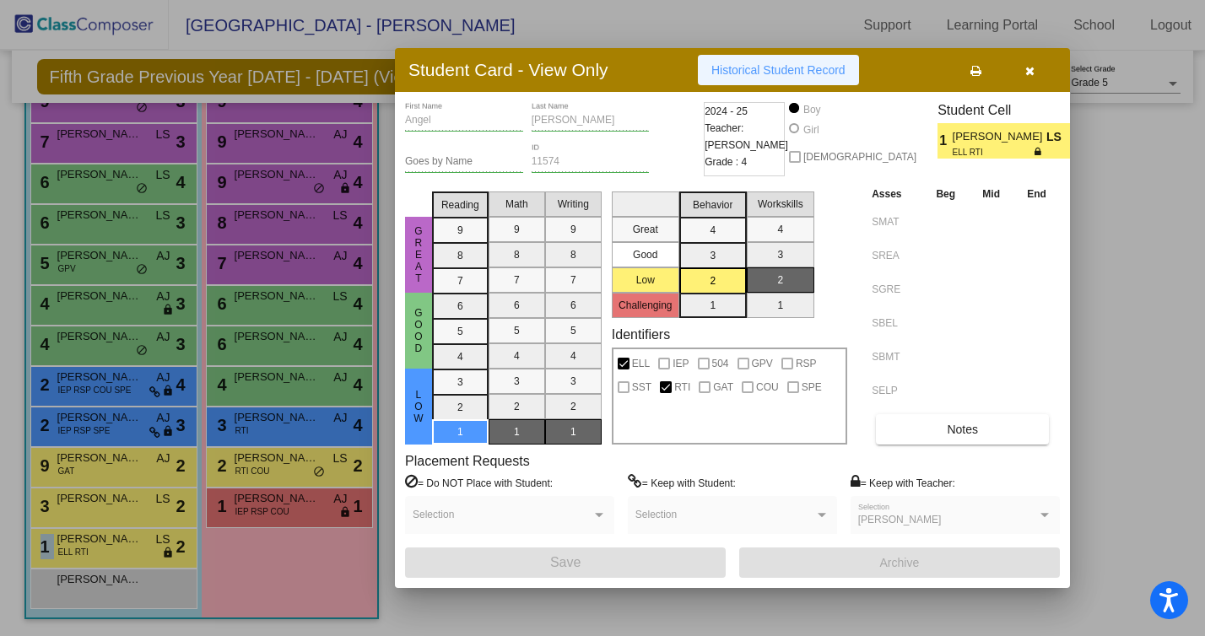
click at [810, 66] on span "Historical Student Record" at bounding box center [779, 70] width 134 height 14
click at [304, 162] on div at bounding box center [602, 318] width 1205 height 636
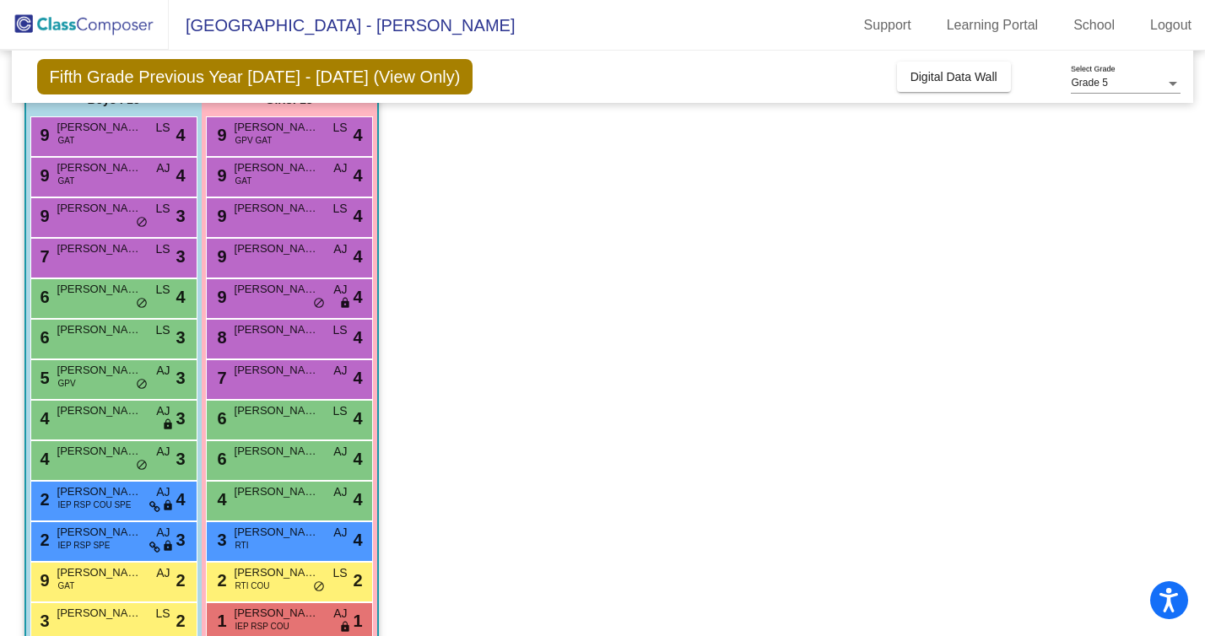
scroll to position [0, 0]
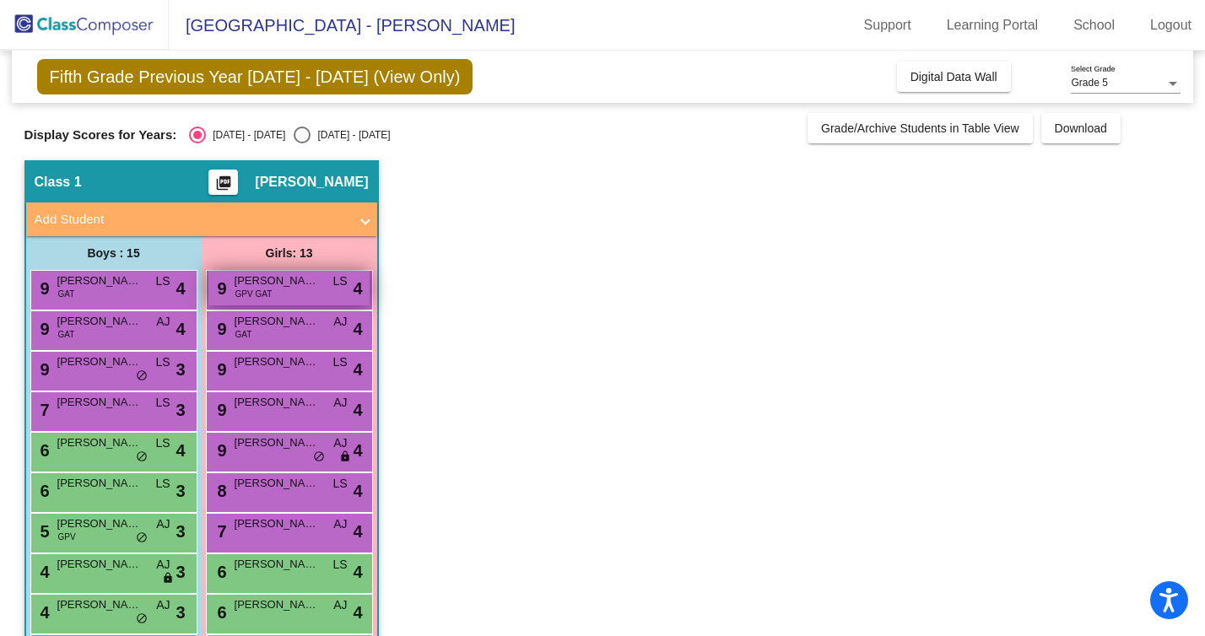
click at [308, 293] on div "9 [PERSON_NAME] GPV GAT LS lock do_not_disturb_alt 4" at bounding box center [288, 288] width 161 height 35
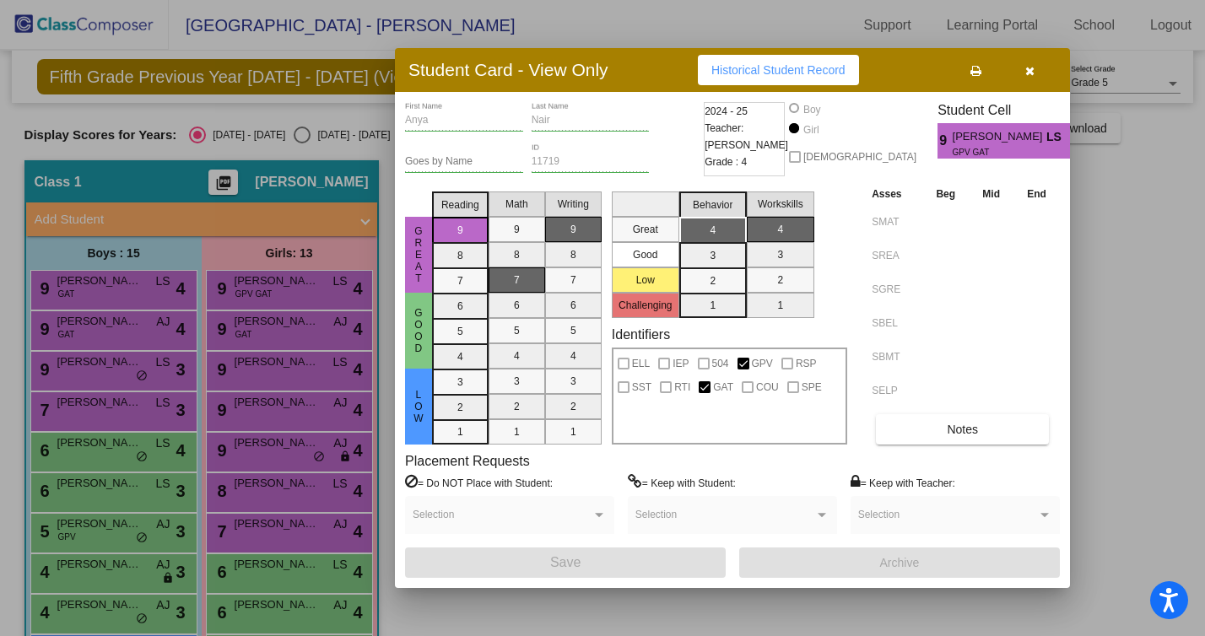
click at [741, 71] on span "Historical Student Record" at bounding box center [779, 70] width 134 height 14
click at [288, 326] on div at bounding box center [602, 318] width 1205 height 636
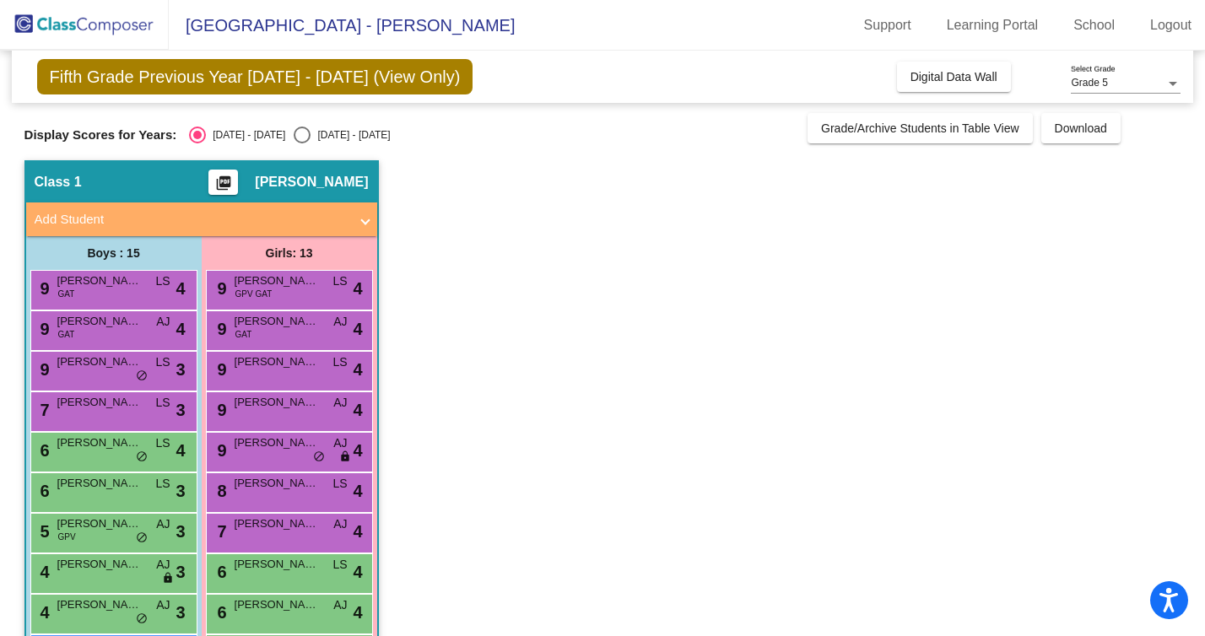
click at [288, 326] on span "[PERSON_NAME]" at bounding box center [277, 321] width 84 height 17
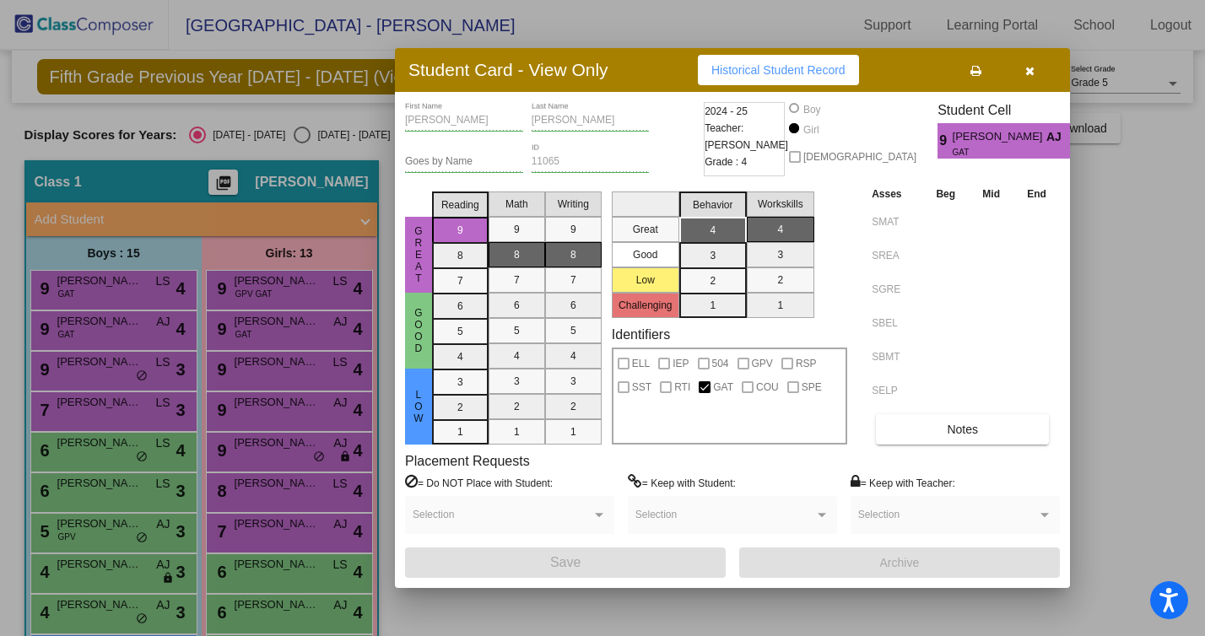
click at [790, 71] on span "Historical Student Record" at bounding box center [779, 70] width 134 height 14
click at [291, 366] on div at bounding box center [602, 318] width 1205 height 636
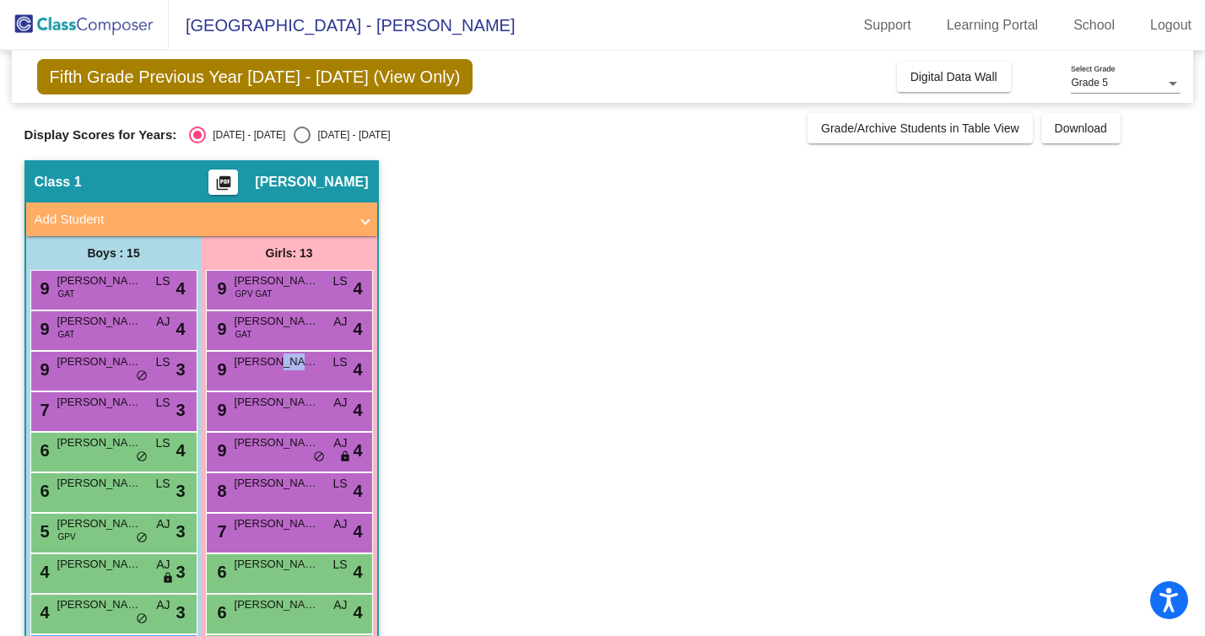
click at [291, 366] on span "[PERSON_NAME]" at bounding box center [277, 362] width 84 height 17
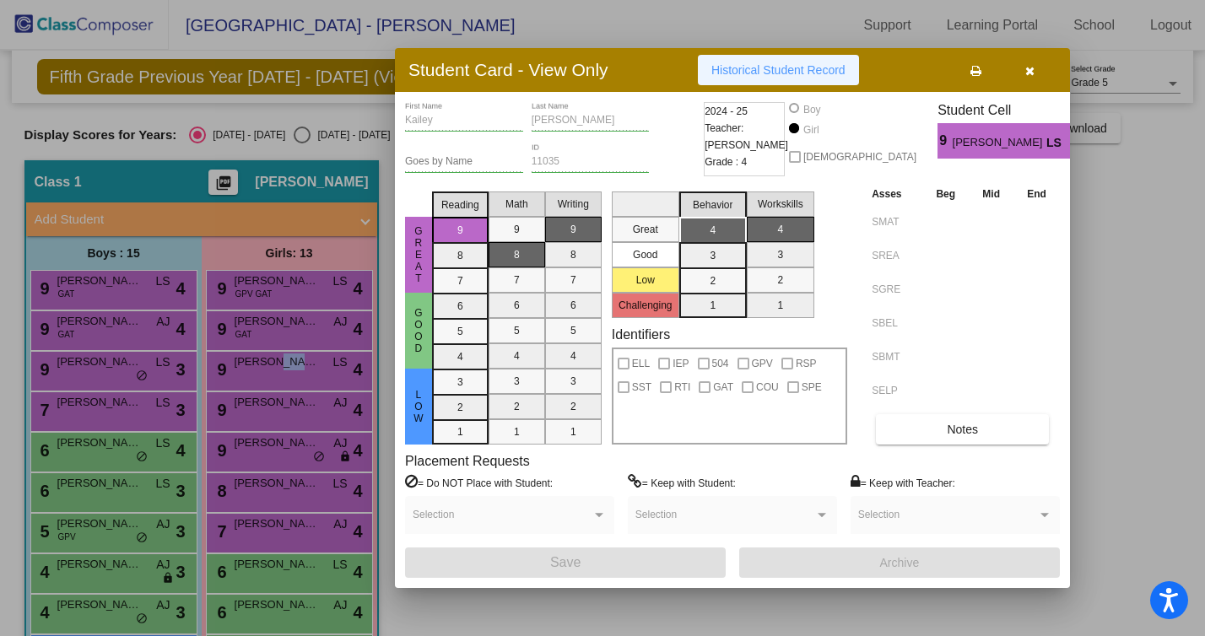
click at [793, 69] on span "Historical Student Record" at bounding box center [779, 70] width 134 height 14
click at [257, 415] on div at bounding box center [602, 318] width 1205 height 636
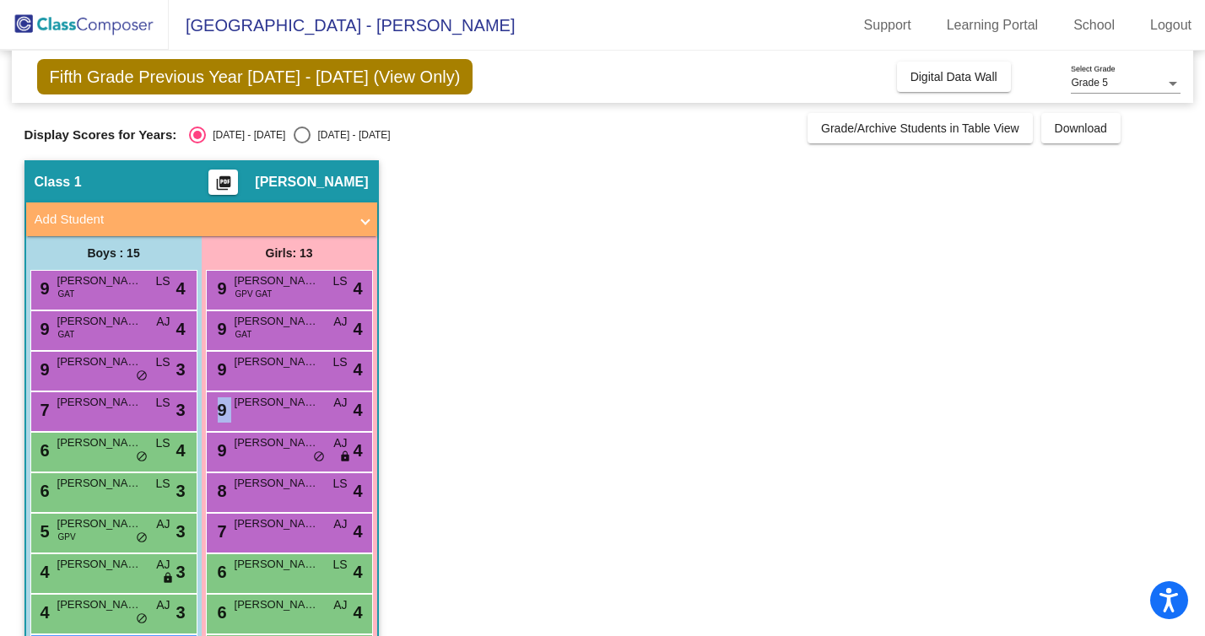
click at [257, 415] on div "9 [PERSON_NAME] lock do_not_disturb_alt 4" at bounding box center [288, 410] width 161 height 35
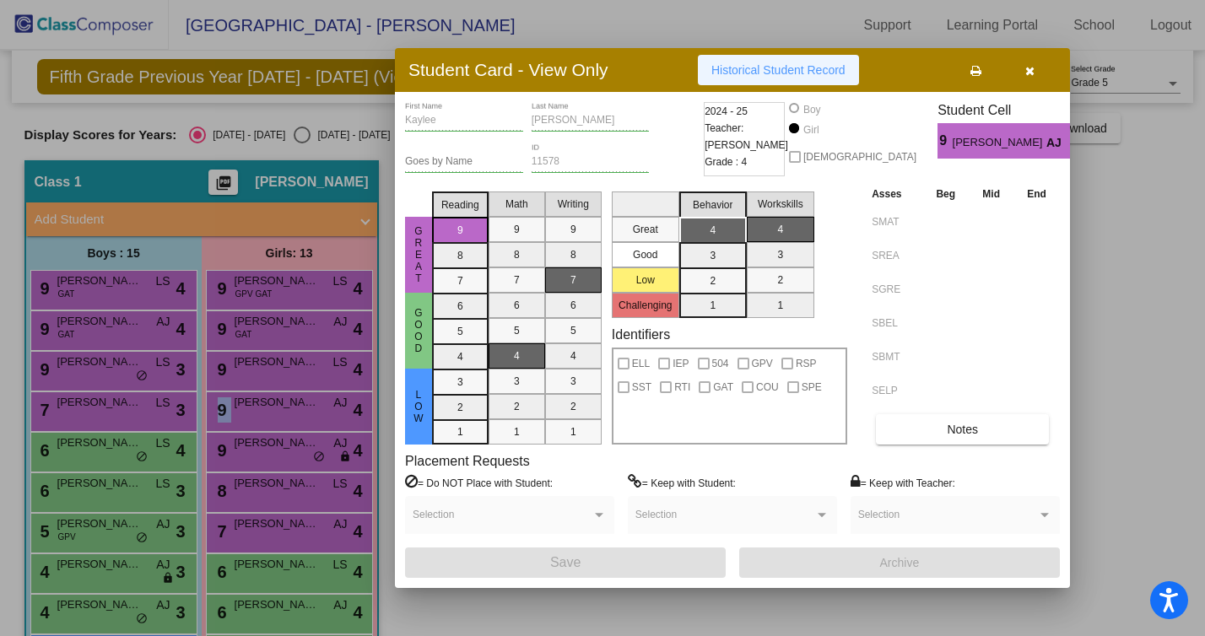
click at [740, 78] on button "Historical Student Record" at bounding box center [778, 70] width 161 height 30
click at [251, 442] on div at bounding box center [602, 318] width 1205 height 636
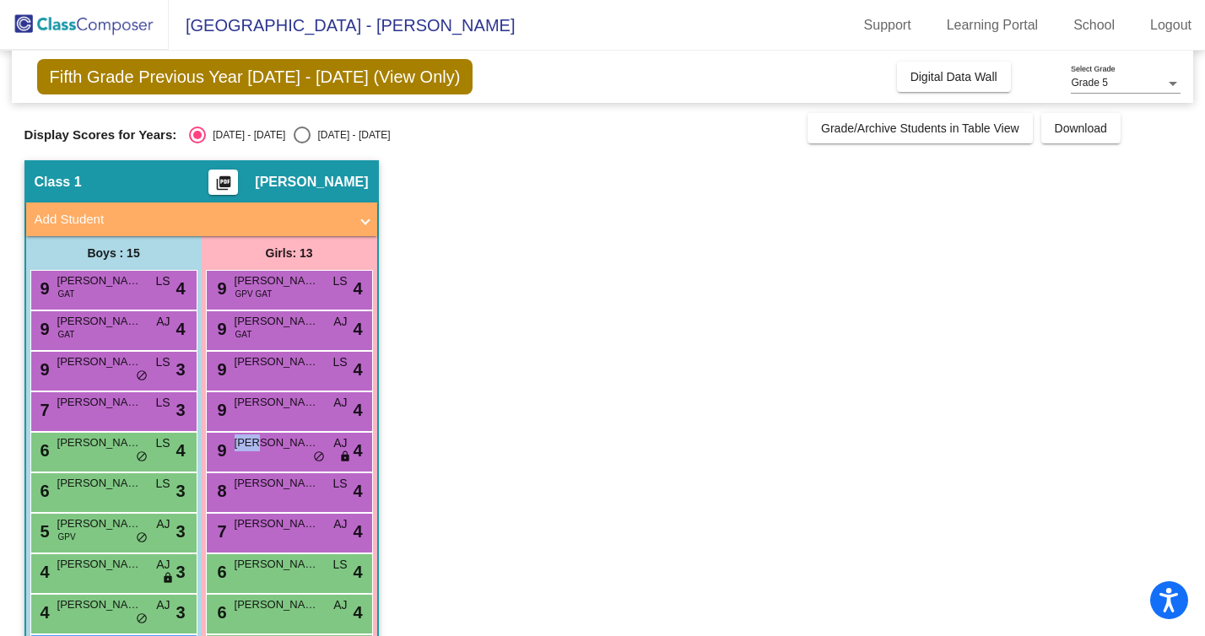
click at [251, 442] on span "[PERSON_NAME]" at bounding box center [277, 443] width 84 height 17
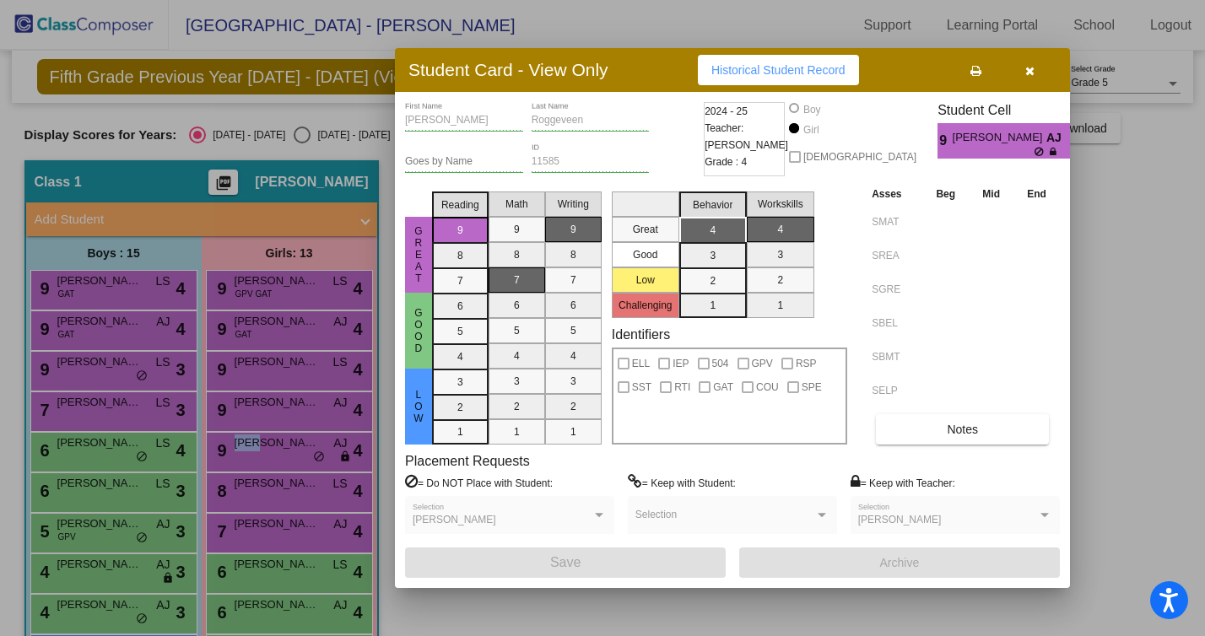
click at [745, 76] on span "Historical Student Record" at bounding box center [779, 70] width 134 height 14
click at [252, 485] on div at bounding box center [602, 318] width 1205 height 636
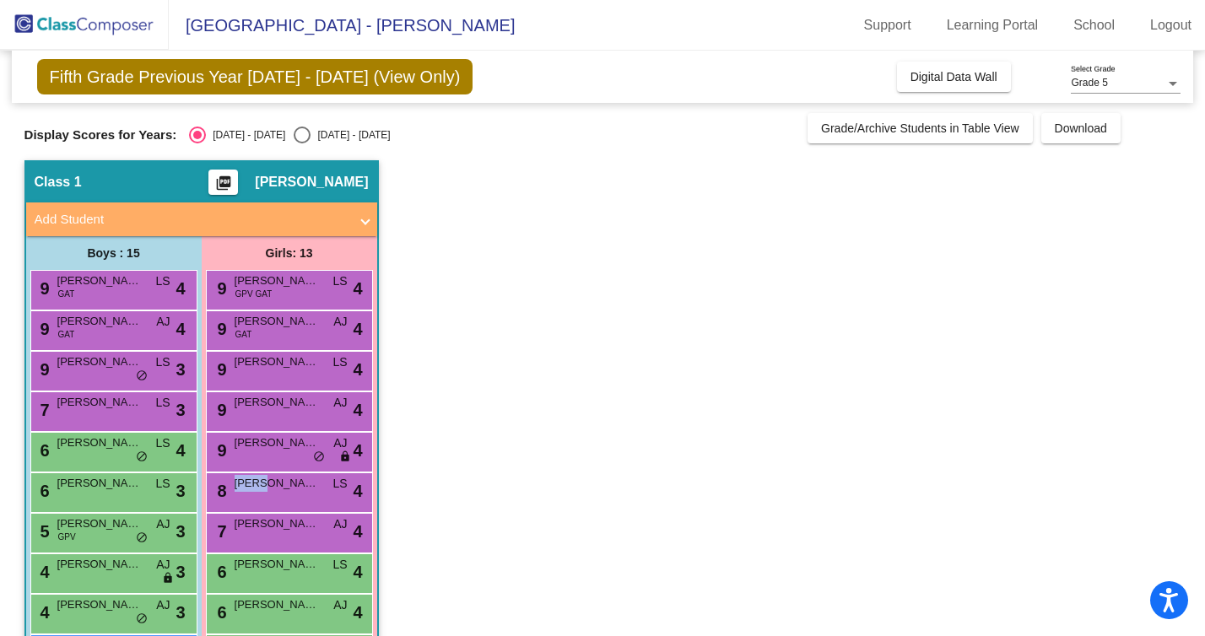
click at [252, 485] on span "[PERSON_NAME]" at bounding box center [277, 483] width 84 height 17
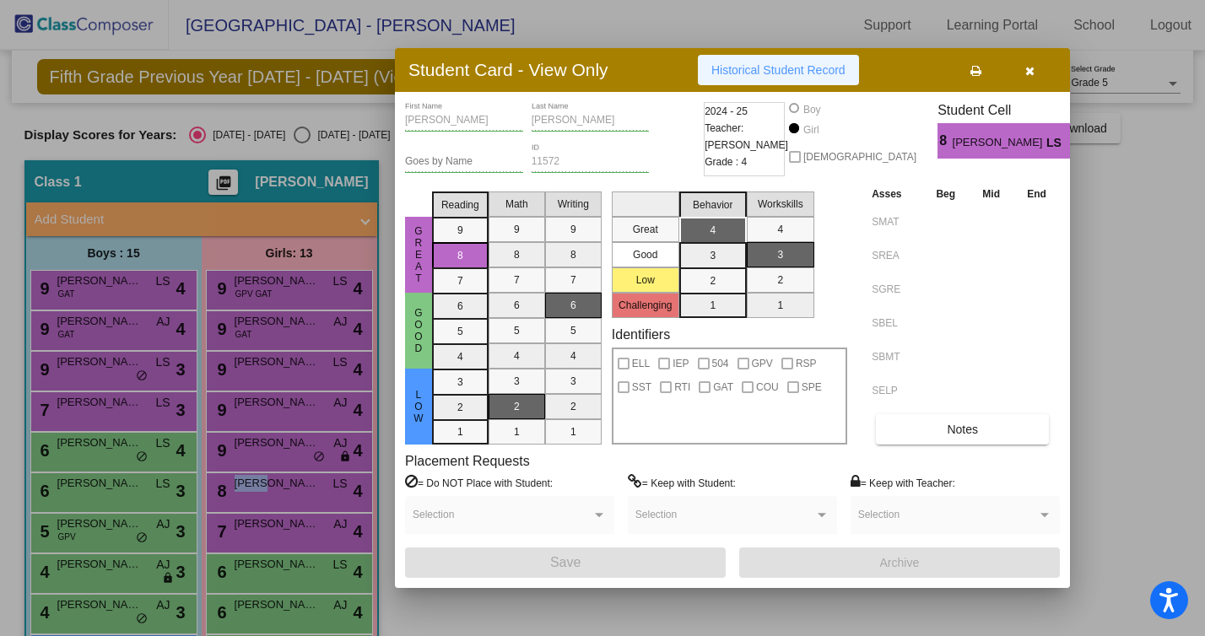
click at [783, 58] on button "Historical Student Record" at bounding box center [778, 70] width 161 height 30
click at [244, 388] on div at bounding box center [602, 318] width 1205 height 636
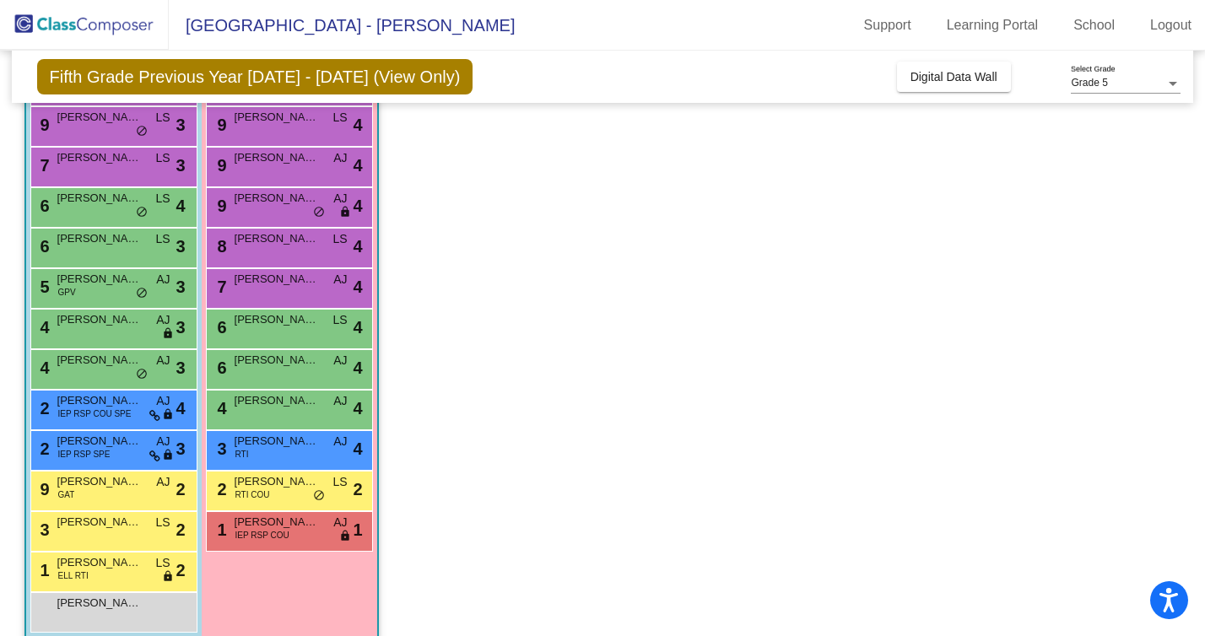
scroll to position [268, 0]
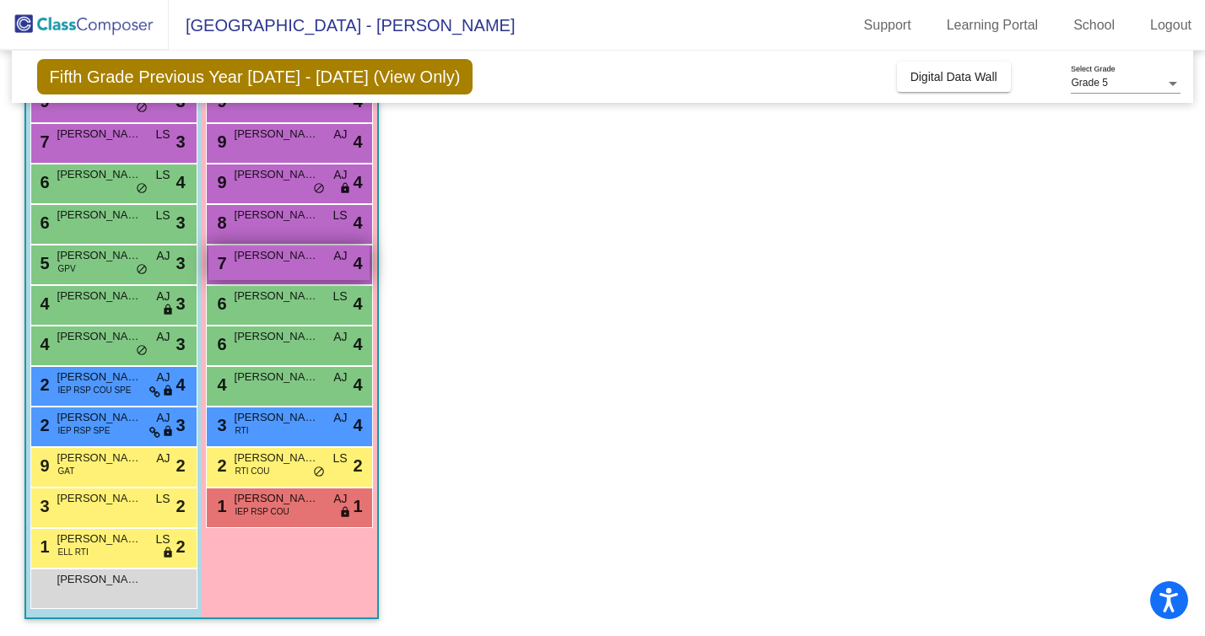
click at [259, 262] on span "[PERSON_NAME]" at bounding box center [277, 255] width 84 height 17
click div
click at [280, 258] on span "[PERSON_NAME]" at bounding box center [277, 255] width 84 height 17
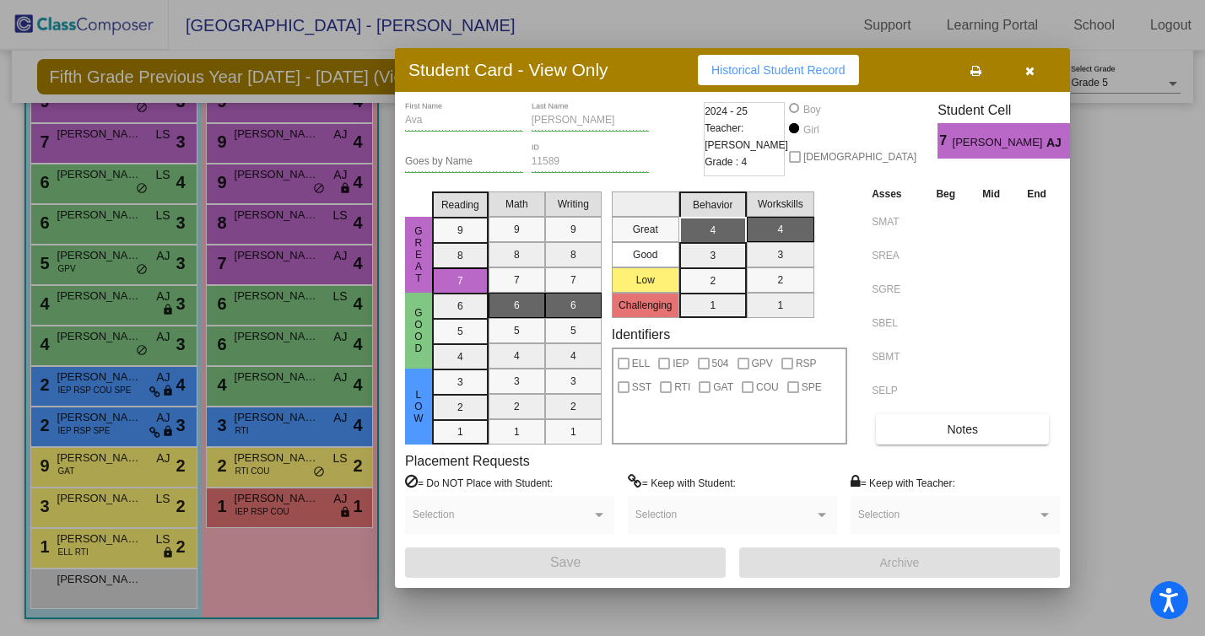
click at [742, 72] on span "Historical Student Record" at bounding box center [779, 70] width 134 height 14
click at [257, 302] on div at bounding box center [602, 318] width 1205 height 636
click at [257, 302] on span "[PERSON_NAME]" at bounding box center [277, 296] width 84 height 17
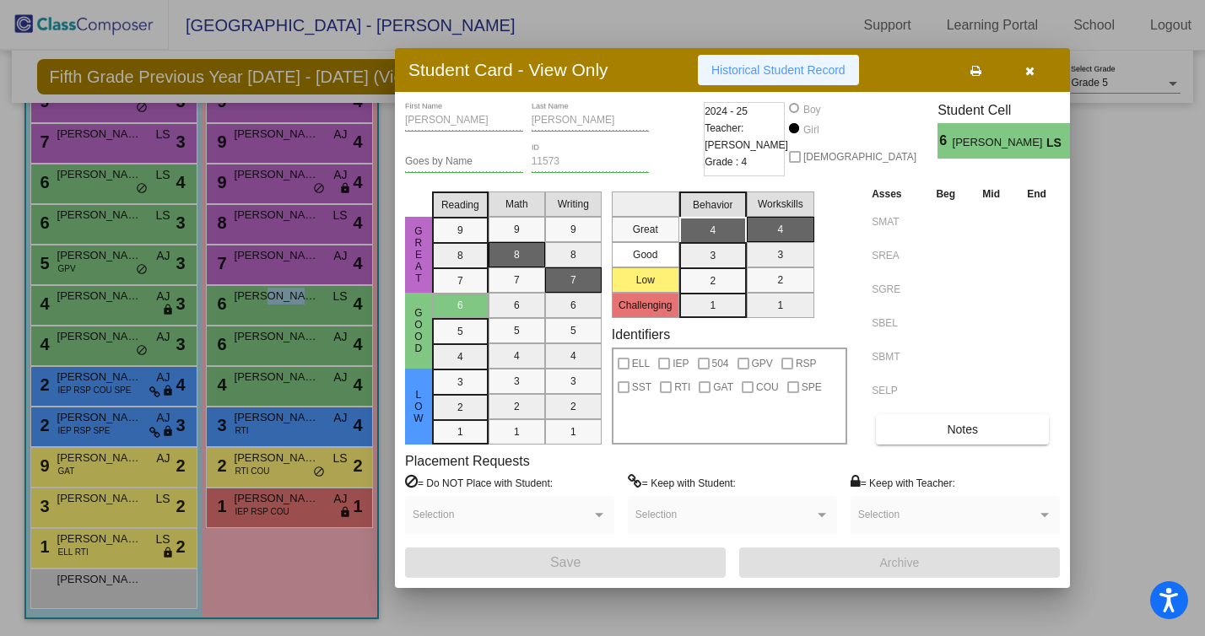
click at [723, 84] on button "Historical Student Record" at bounding box center [778, 70] width 161 height 30
click at [243, 344] on div at bounding box center [602, 318] width 1205 height 636
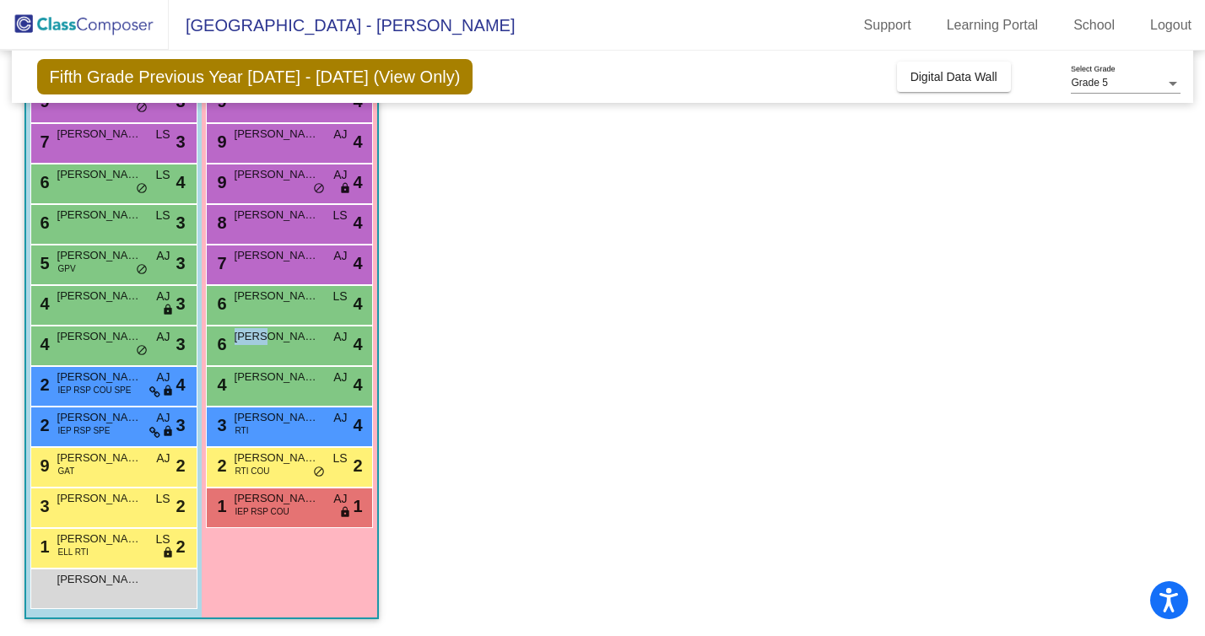
click at [243, 344] on span "[PERSON_NAME]" at bounding box center [277, 336] width 84 height 17
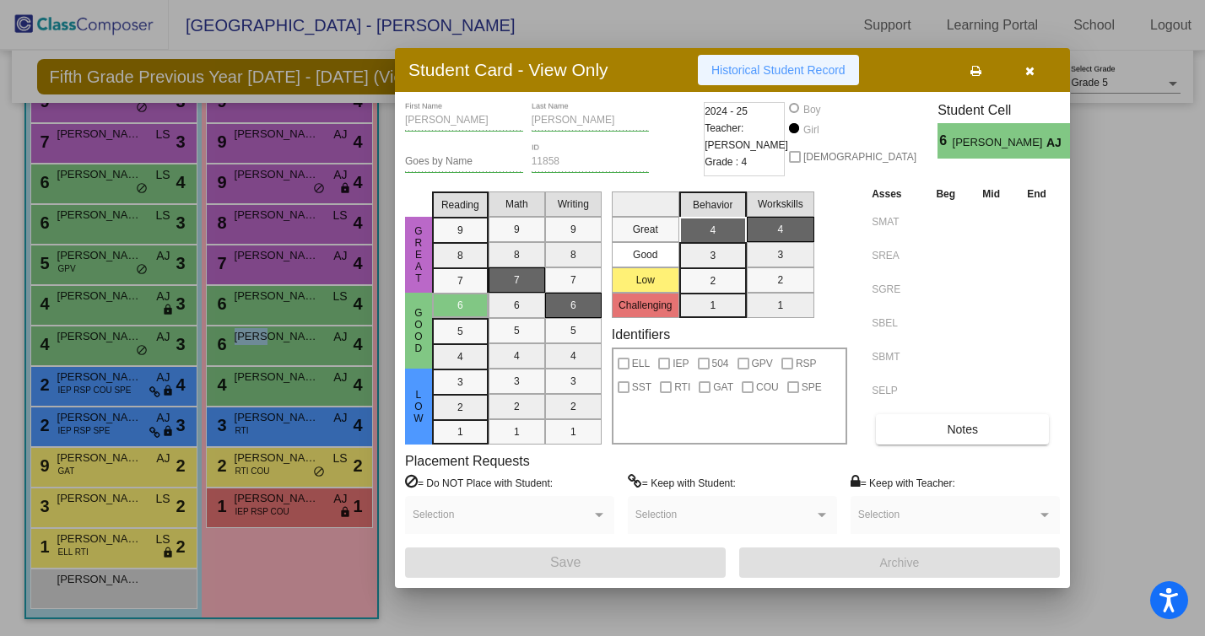
click at [758, 67] on span "Historical Student Record" at bounding box center [779, 70] width 134 height 14
click at [275, 382] on div at bounding box center [602, 318] width 1205 height 636
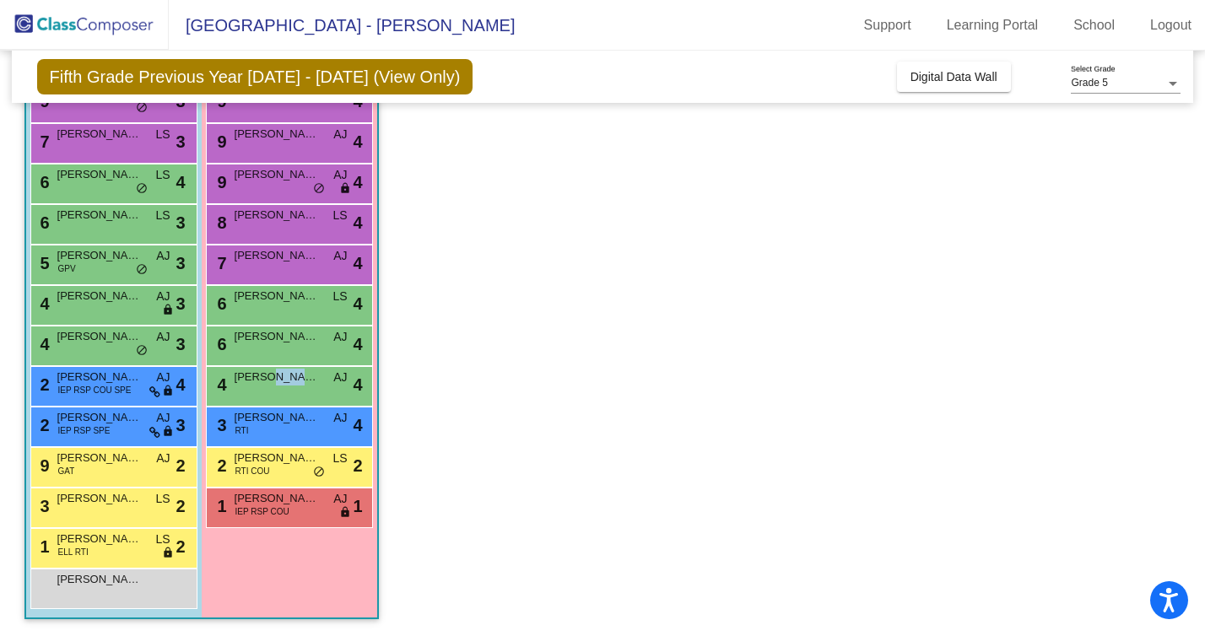
click at [275, 382] on span "[PERSON_NAME]" at bounding box center [277, 377] width 84 height 17
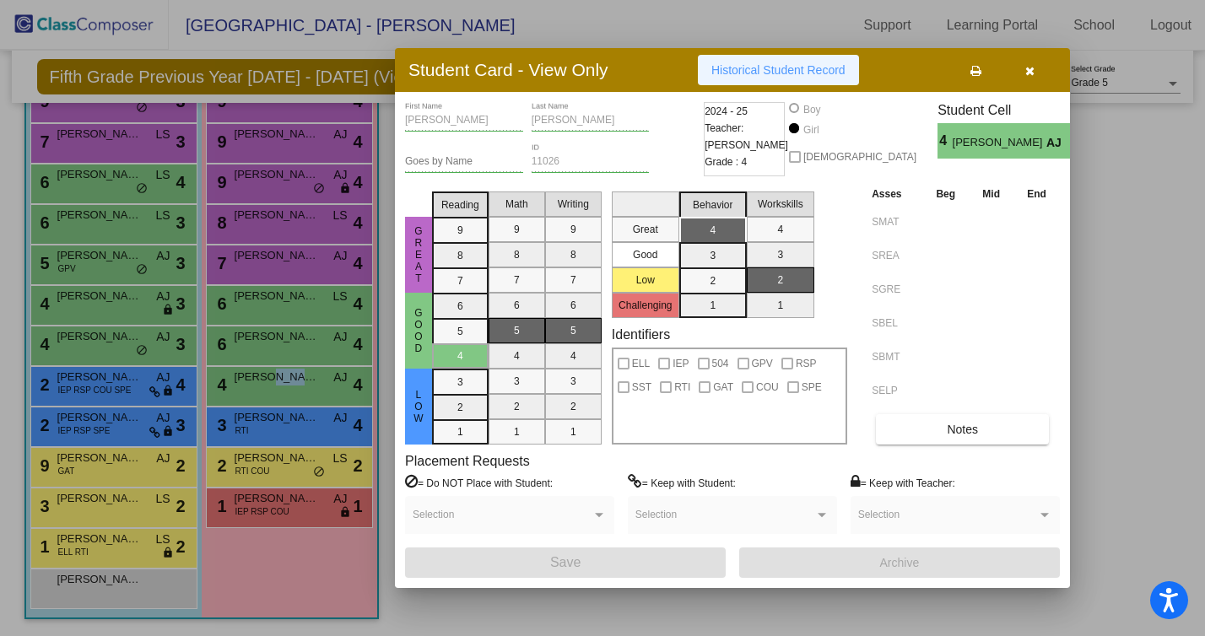
click at [737, 84] on button "Historical Student Record" at bounding box center [778, 70] width 161 height 30
click at [274, 424] on div at bounding box center [602, 318] width 1205 height 636
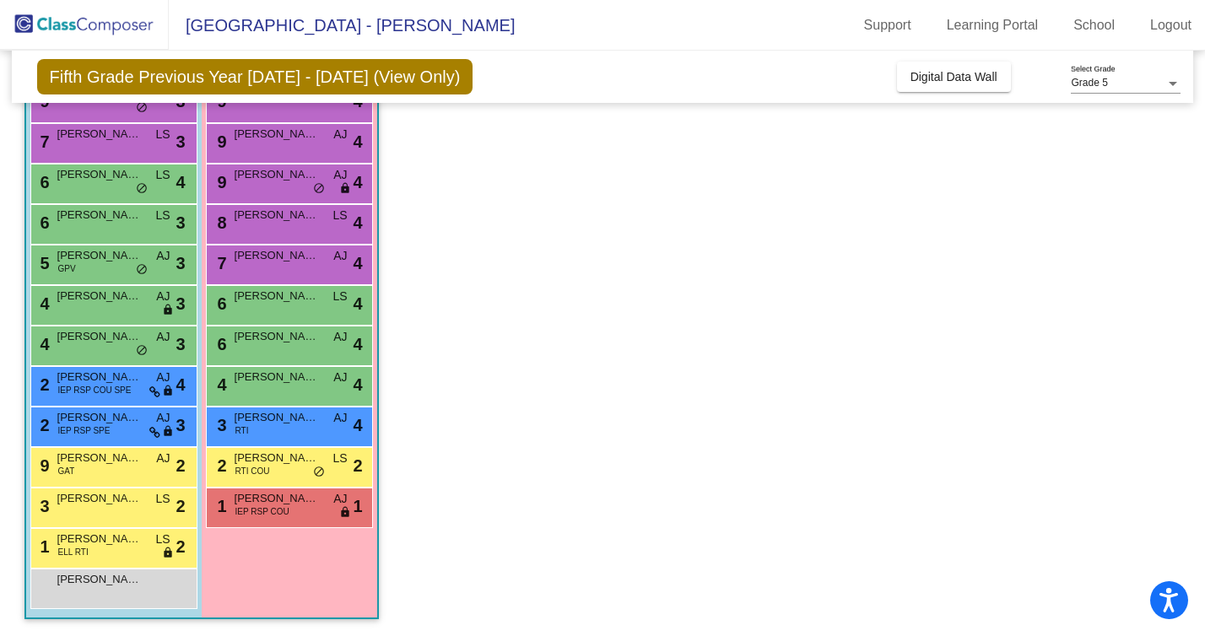
click at [274, 424] on span "[PERSON_NAME]" at bounding box center [277, 417] width 84 height 17
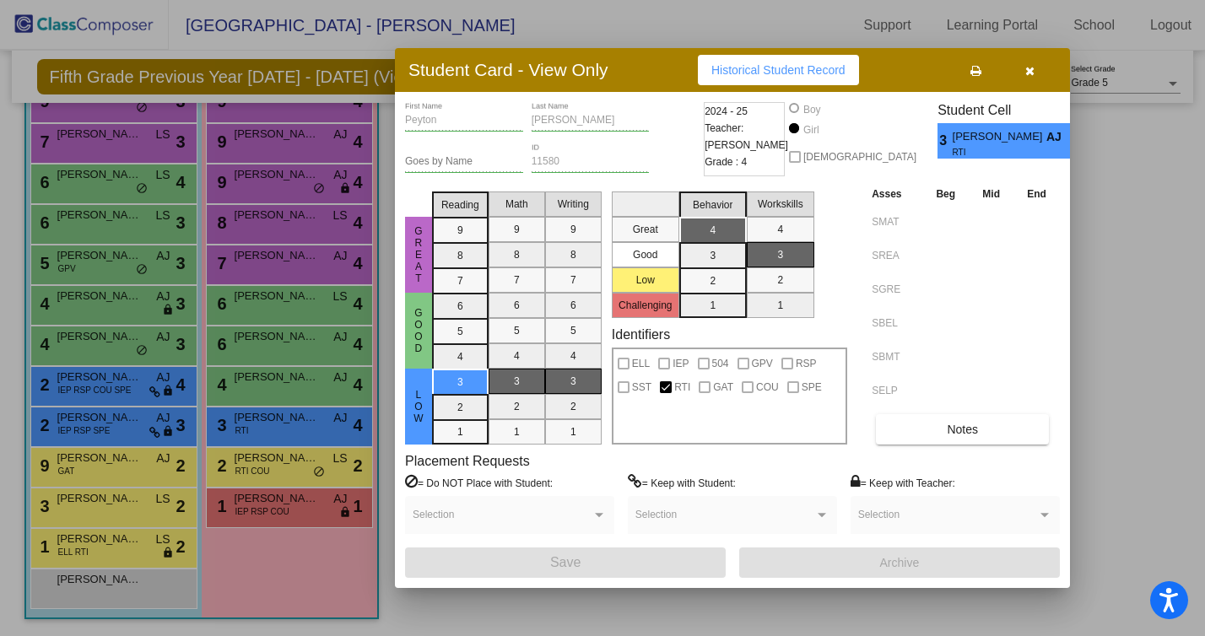
click at [772, 74] on span "Historical Student Record" at bounding box center [779, 70] width 134 height 14
click at [279, 467] on div at bounding box center [602, 318] width 1205 height 636
click at [279, 467] on div "2 [PERSON_NAME] RTI COU LS lock do_not_disturb_alt 2" at bounding box center [288, 465] width 161 height 35
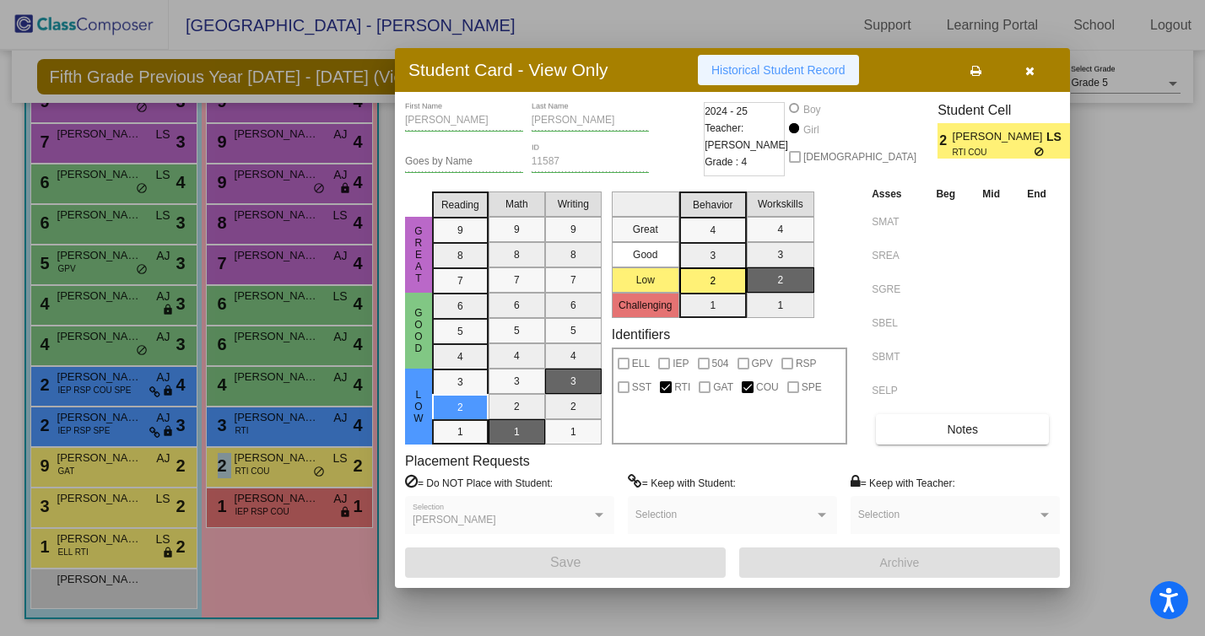
click at [787, 65] on span "Historical Student Record" at bounding box center [779, 70] width 134 height 14
click at [270, 512] on div at bounding box center [602, 318] width 1205 height 636
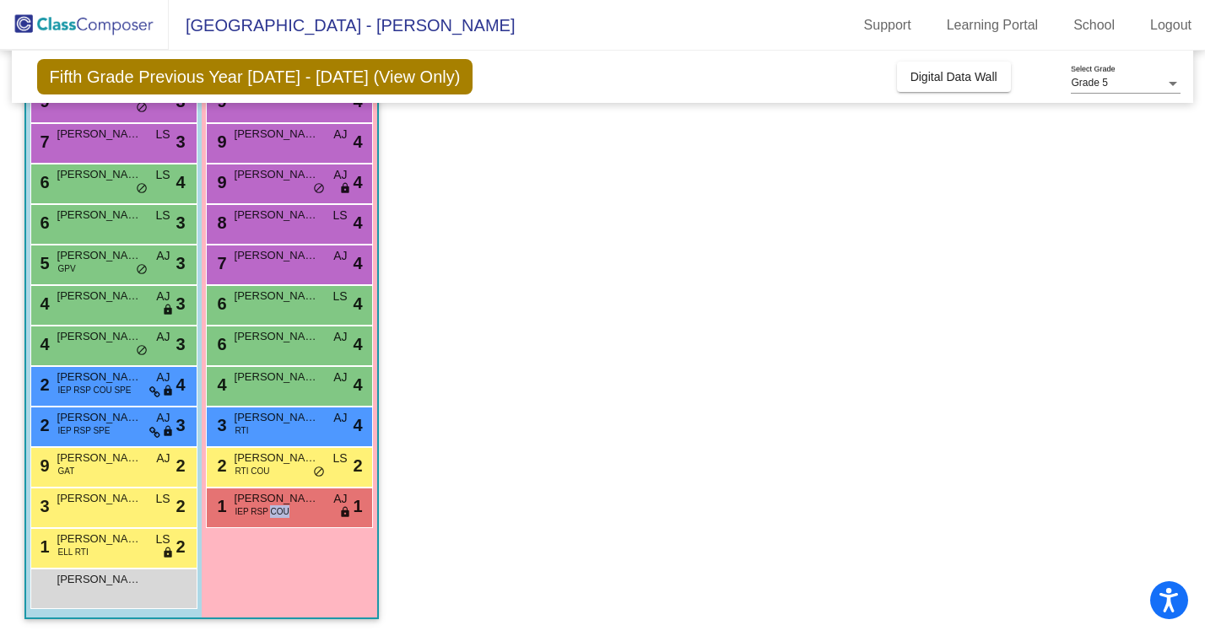
click at [270, 512] on span "IEP RSP COU" at bounding box center [263, 512] width 54 height 13
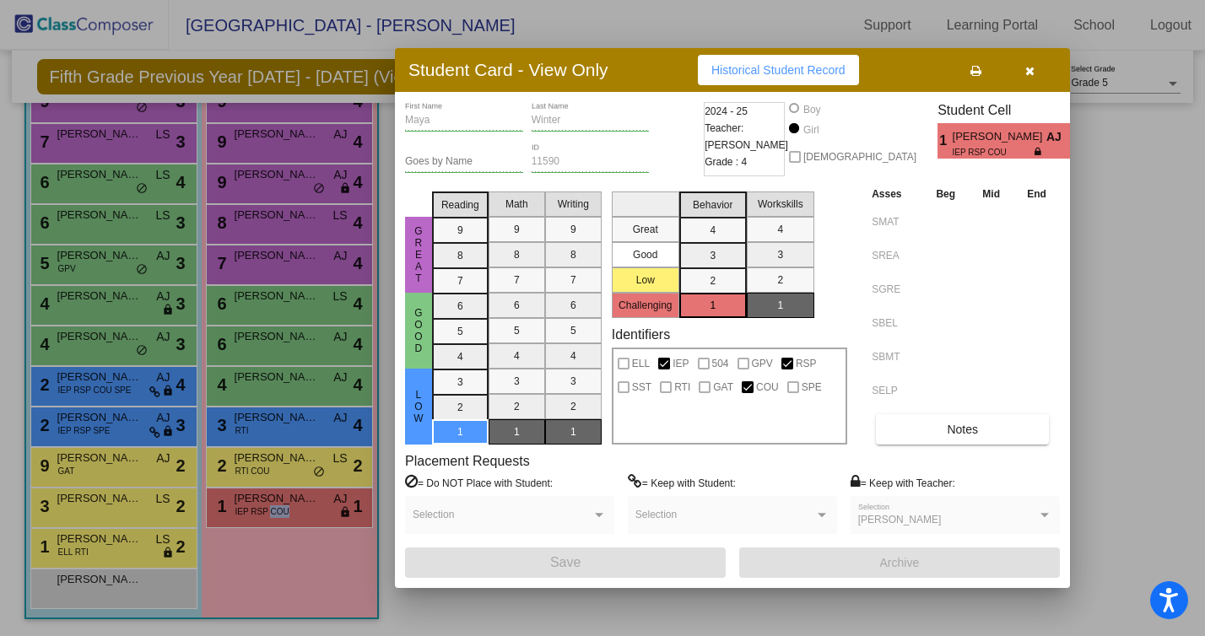
click at [804, 70] on span "Historical Student Record" at bounding box center [779, 70] width 134 height 14
